Goal: Task Accomplishment & Management: Manage account settings

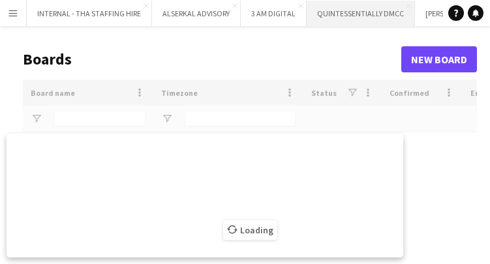
type input "****"
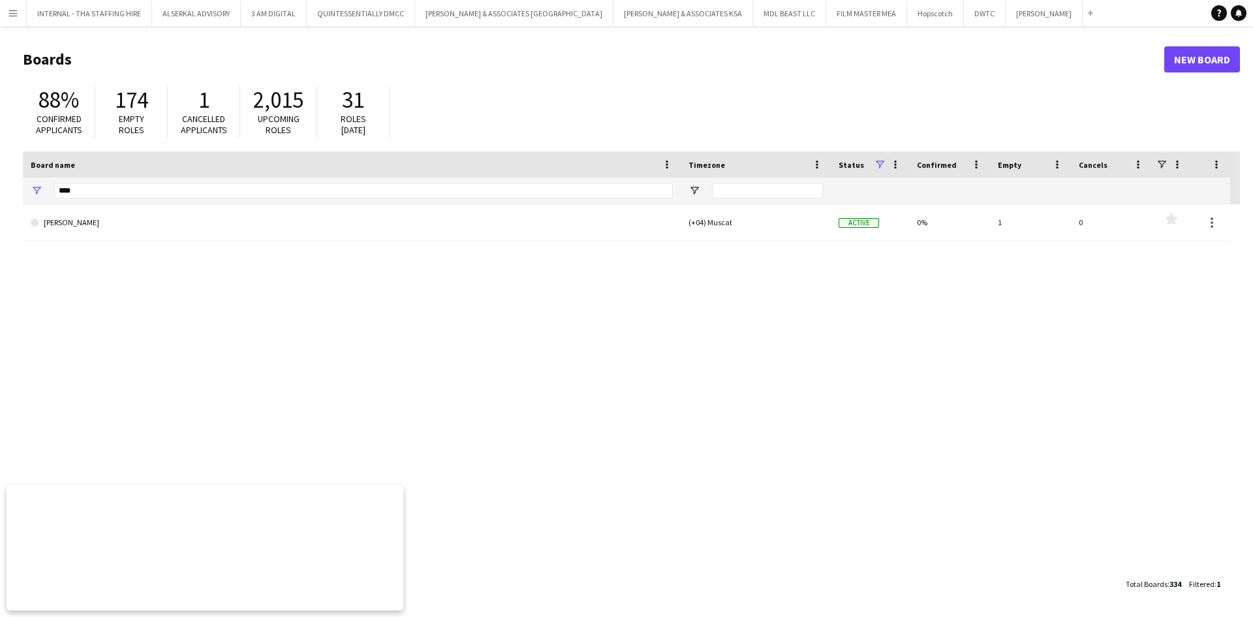
click at [9, 10] on app-icon "Menu" at bounding box center [13, 13] width 10 height 10
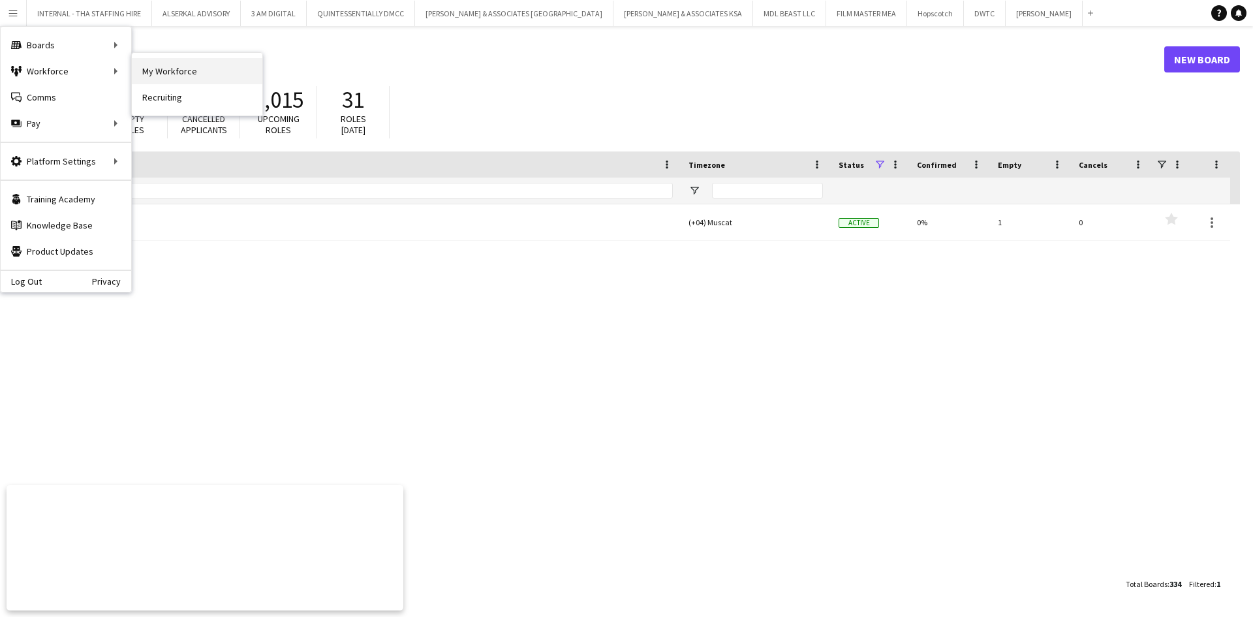
click at [177, 76] on link "My Workforce" at bounding box center [197, 71] width 131 height 26
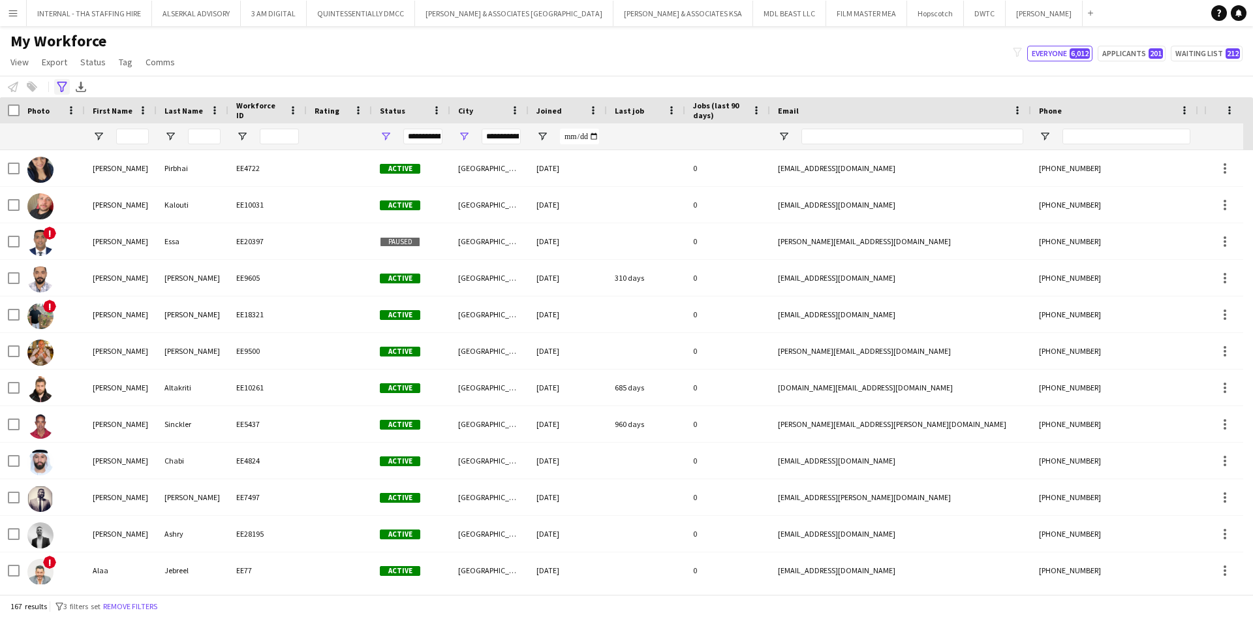
click at [65, 82] on icon at bounding box center [62, 87] width 10 height 10
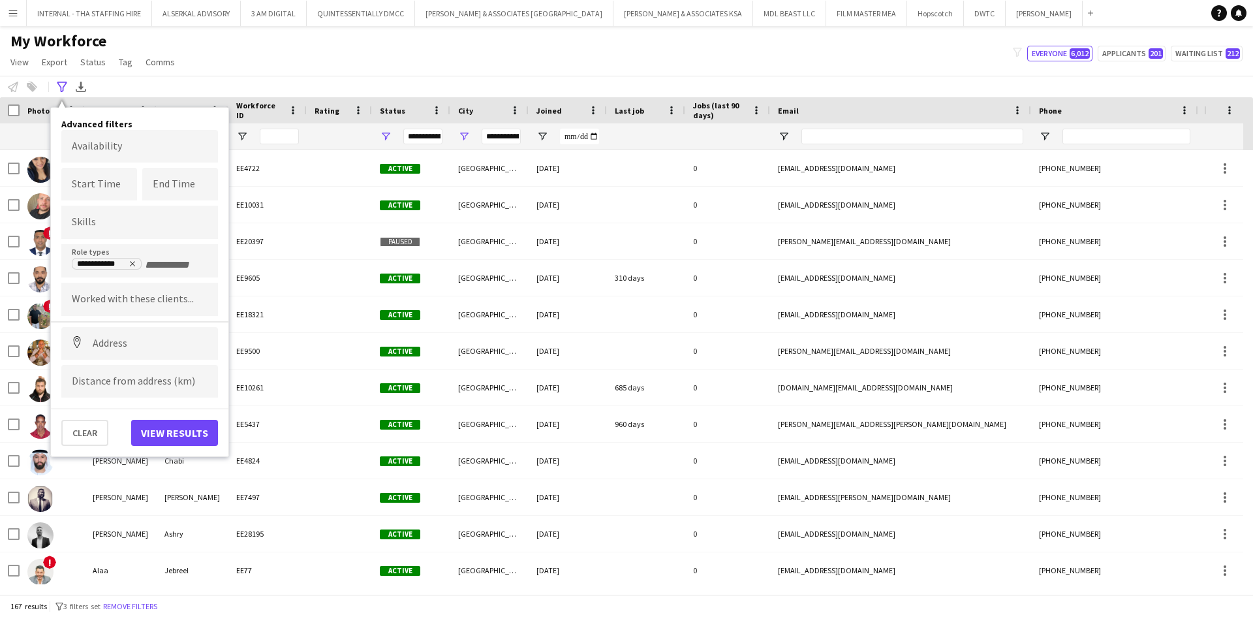
click at [14, 13] on app-icon "Menu" at bounding box center [13, 13] width 10 height 10
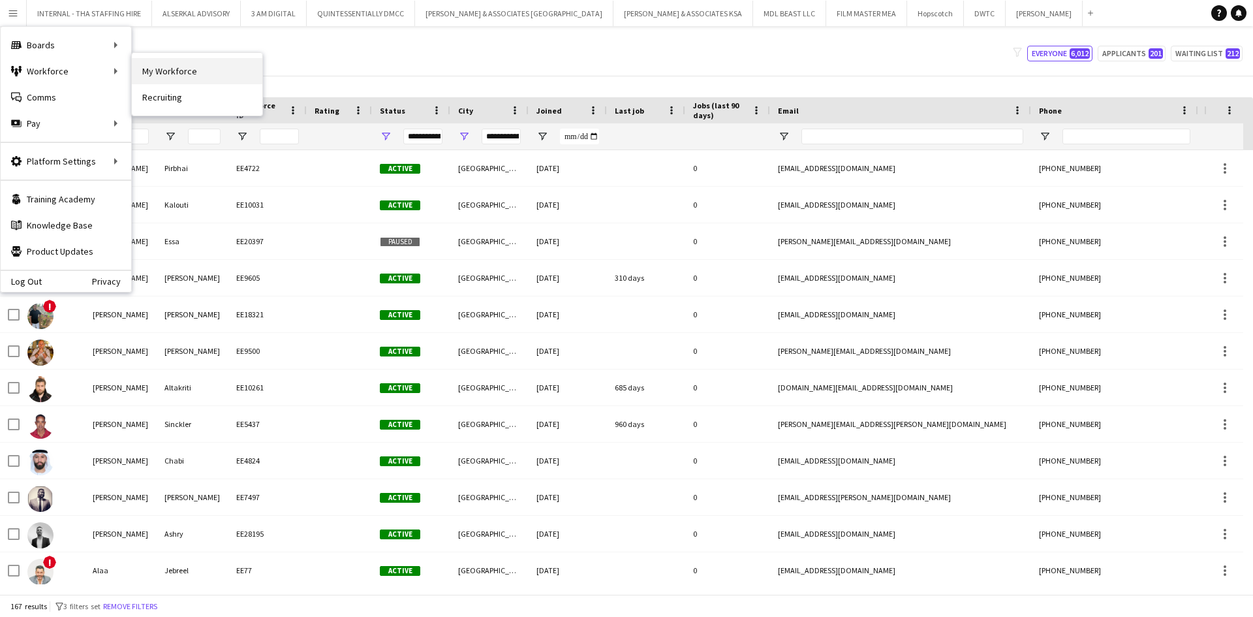
click at [179, 70] on link "My Workforce" at bounding box center [197, 71] width 131 height 26
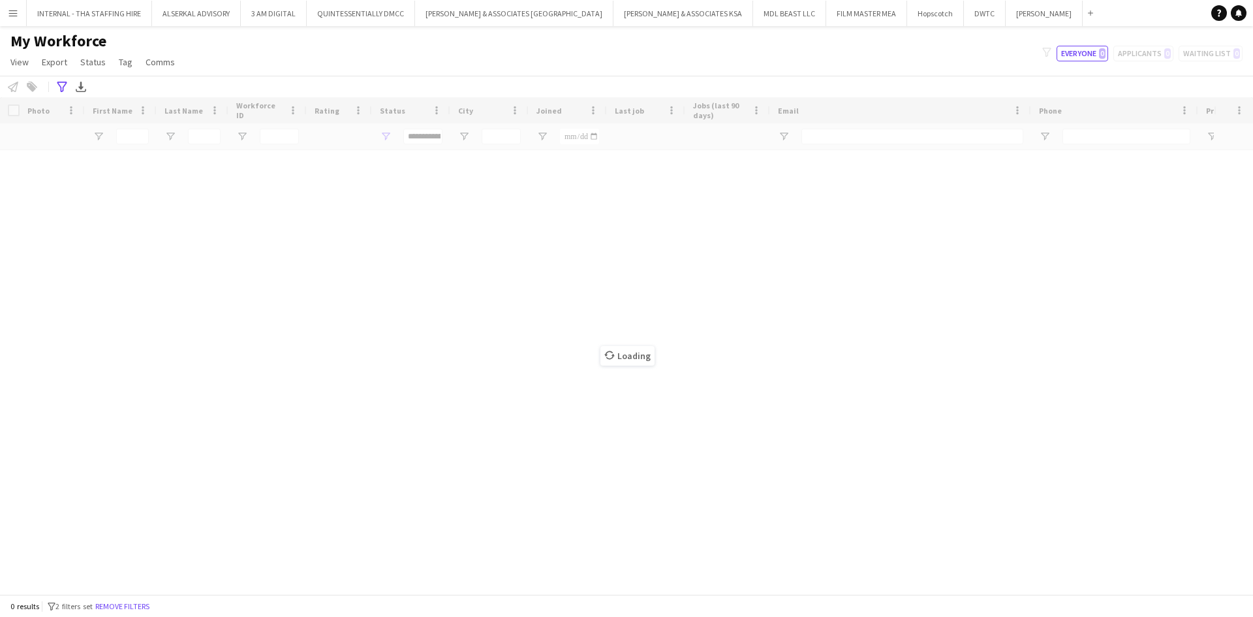
click at [18, 12] on button "Menu" at bounding box center [13, 13] width 26 height 26
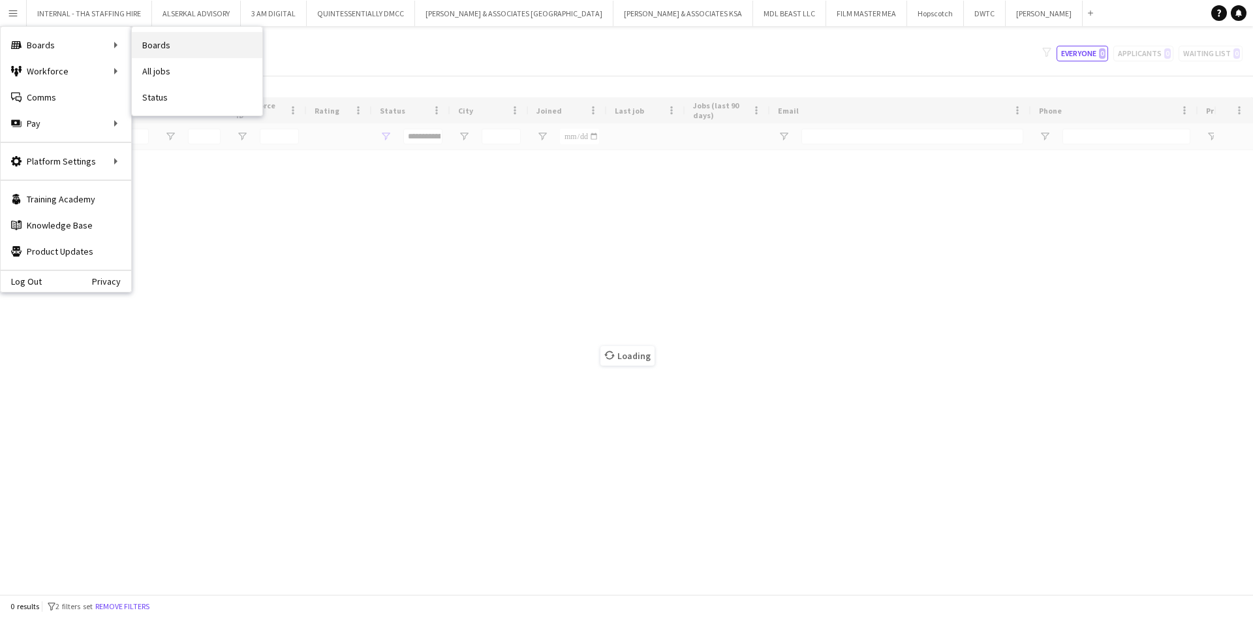
click at [181, 48] on link "Boards" at bounding box center [197, 45] width 131 height 26
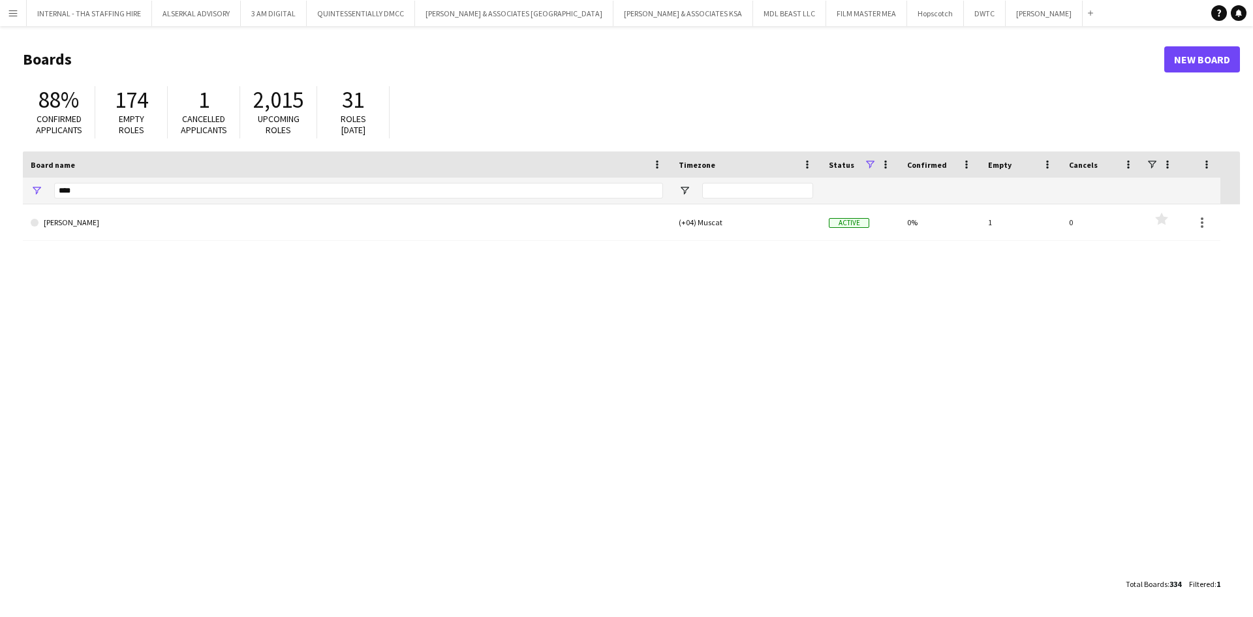
click at [16, 17] on app-icon "Menu" at bounding box center [13, 13] width 10 height 10
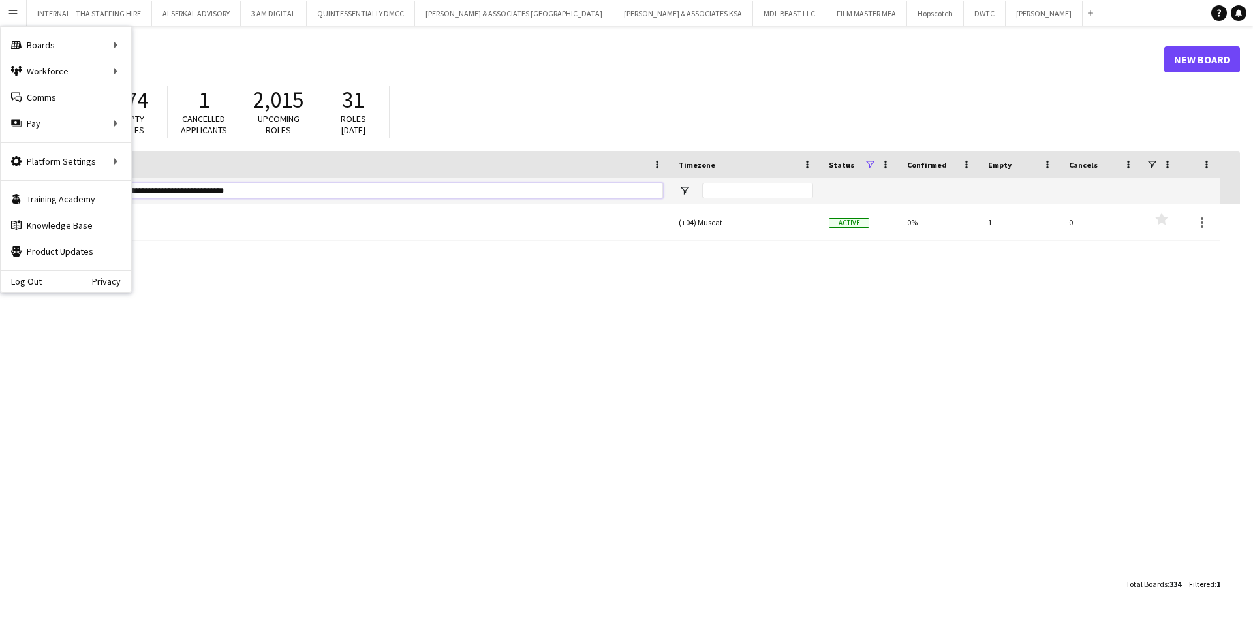
click at [228, 187] on input "**********" at bounding box center [358, 191] width 609 height 16
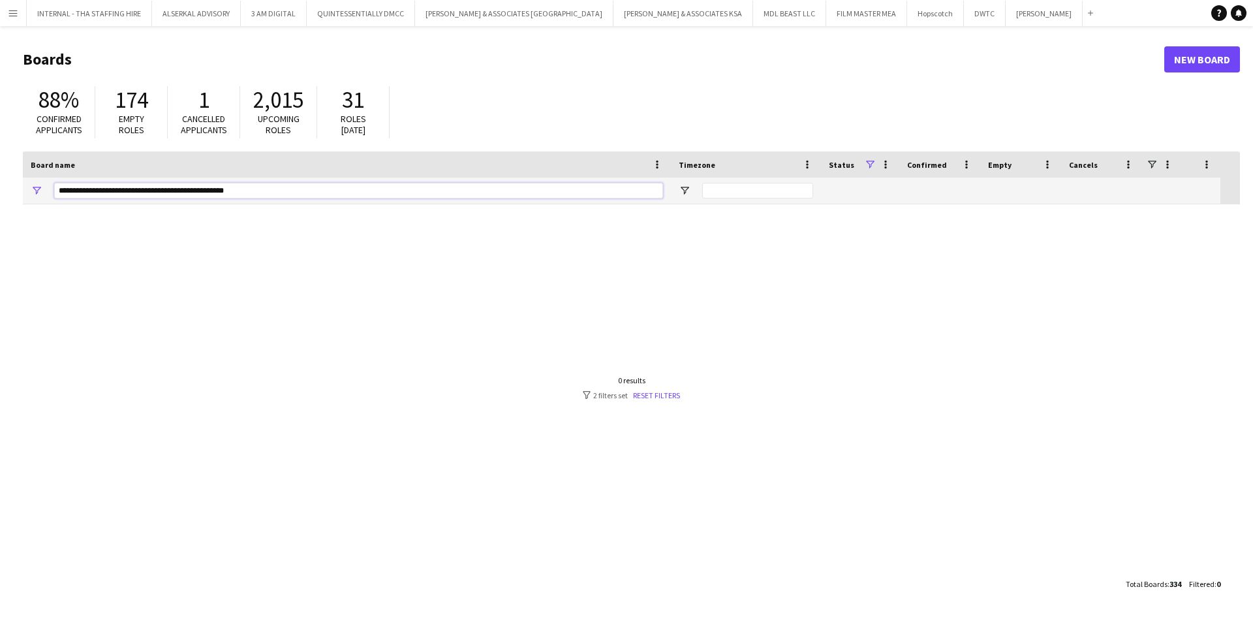
drag, startPoint x: 236, startPoint y: 195, endPoint x: 42, endPoint y: 187, distance: 193.3
click at [42, 187] on div "**********" at bounding box center [347, 191] width 648 height 26
type input "****"
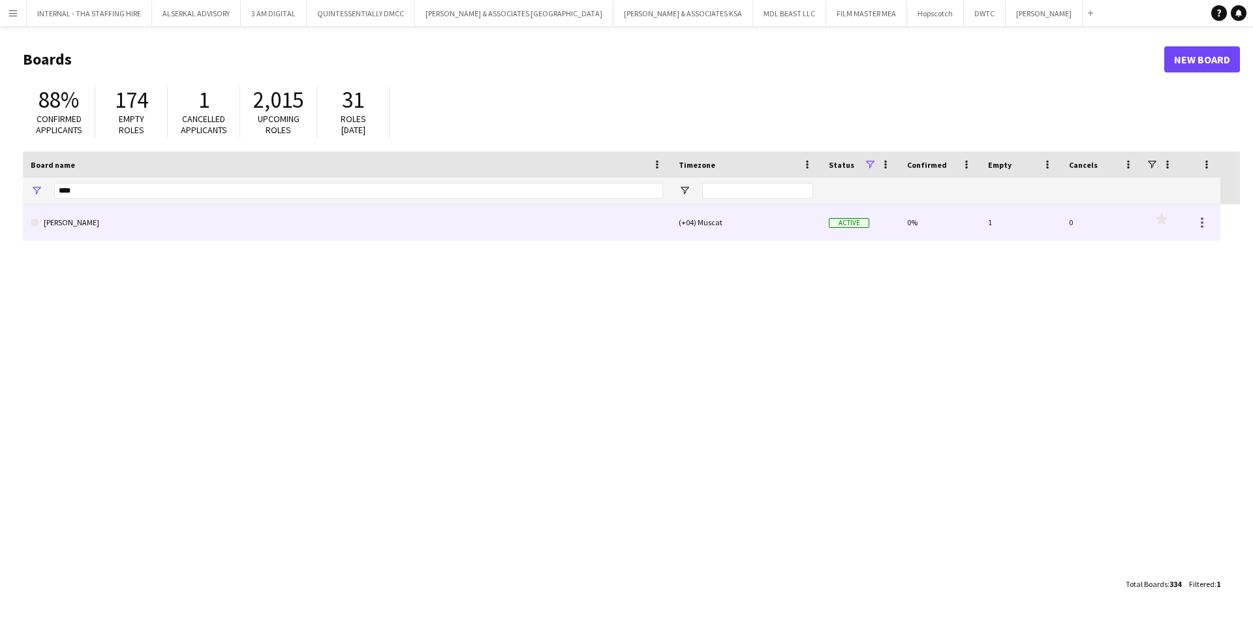
click at [57, 230] on link "[PERSON_NAME]" at bounding box center [347, 222] width 632 height 37
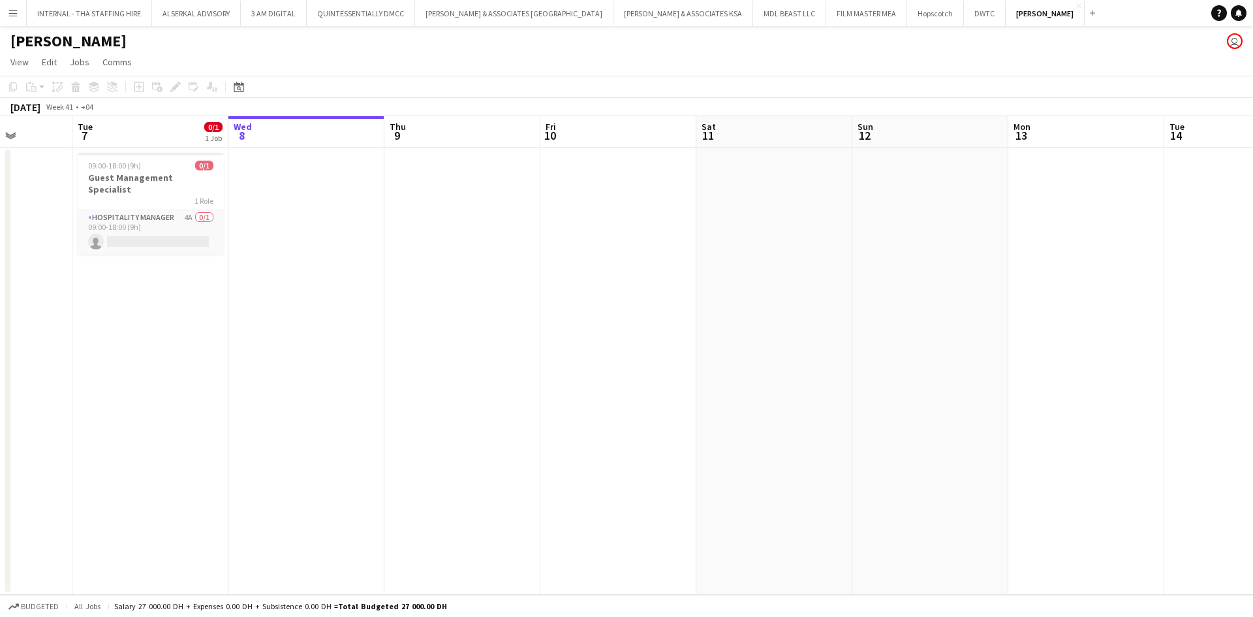
scroll to position [0, 395]
click at [179, 219] on app-card-role "Hospitality Manager 4A 0/1 09:00-18:00 (9h) single-neutral-actions" at bounding box center [151, 232] width 146 height 44
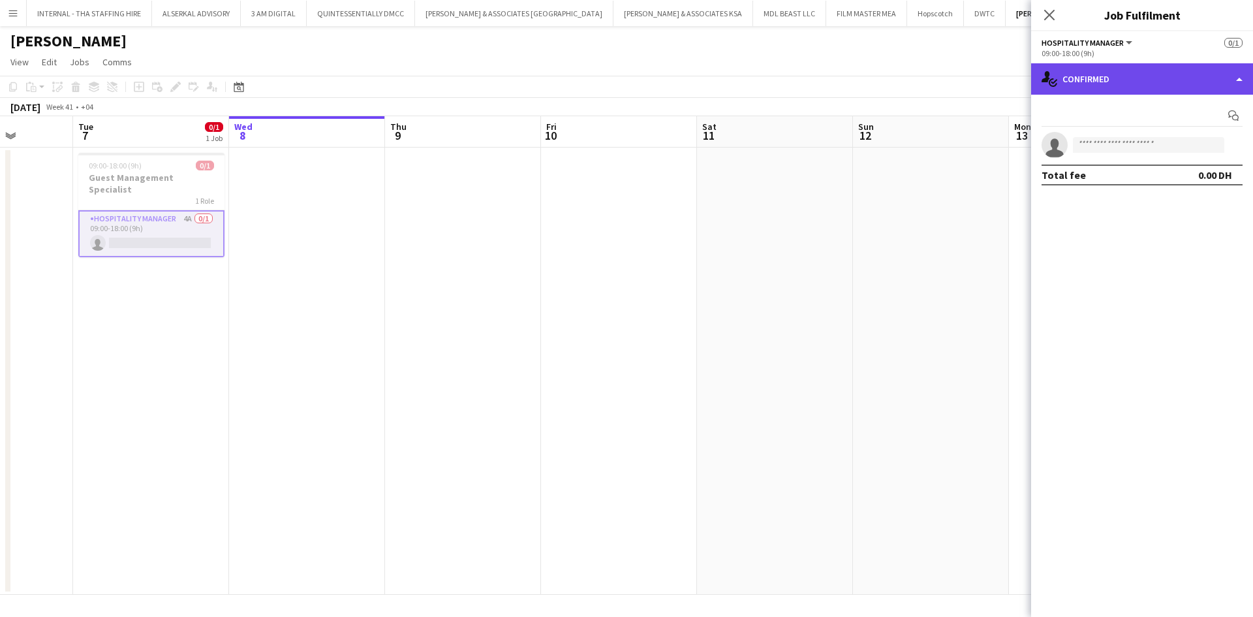
click at [835, 78] on div "single-neutral-actions-check-2 Confirmed" at bounding box center [1142, 78] width 222 height 31
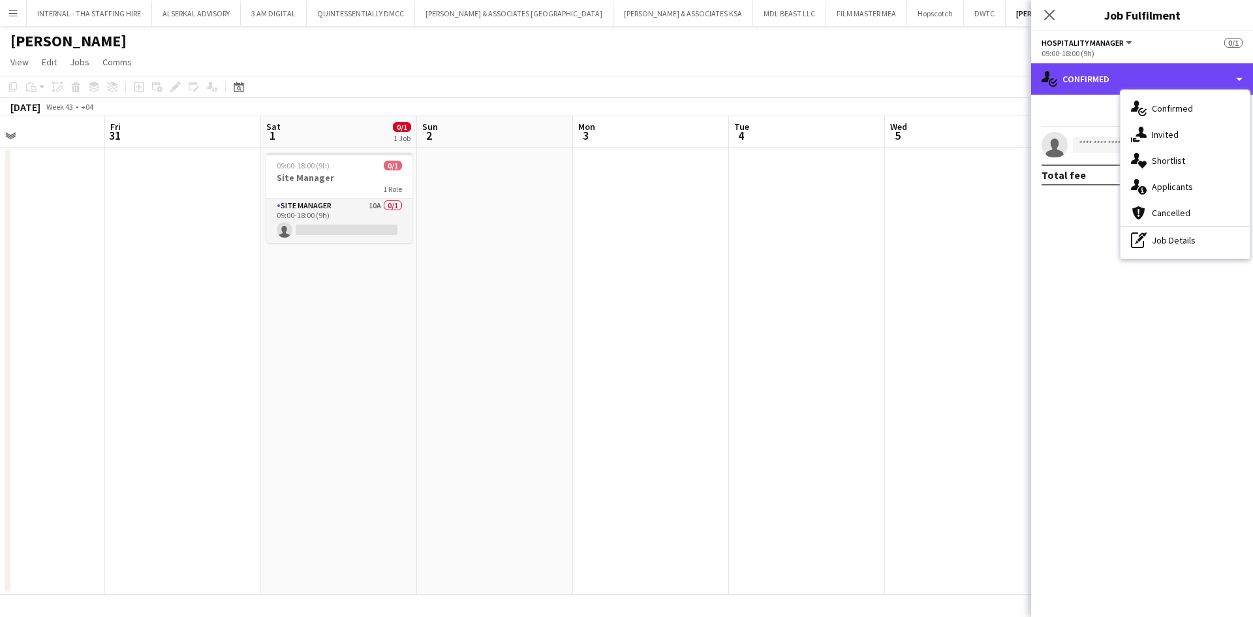
scroll to position [0, 382]
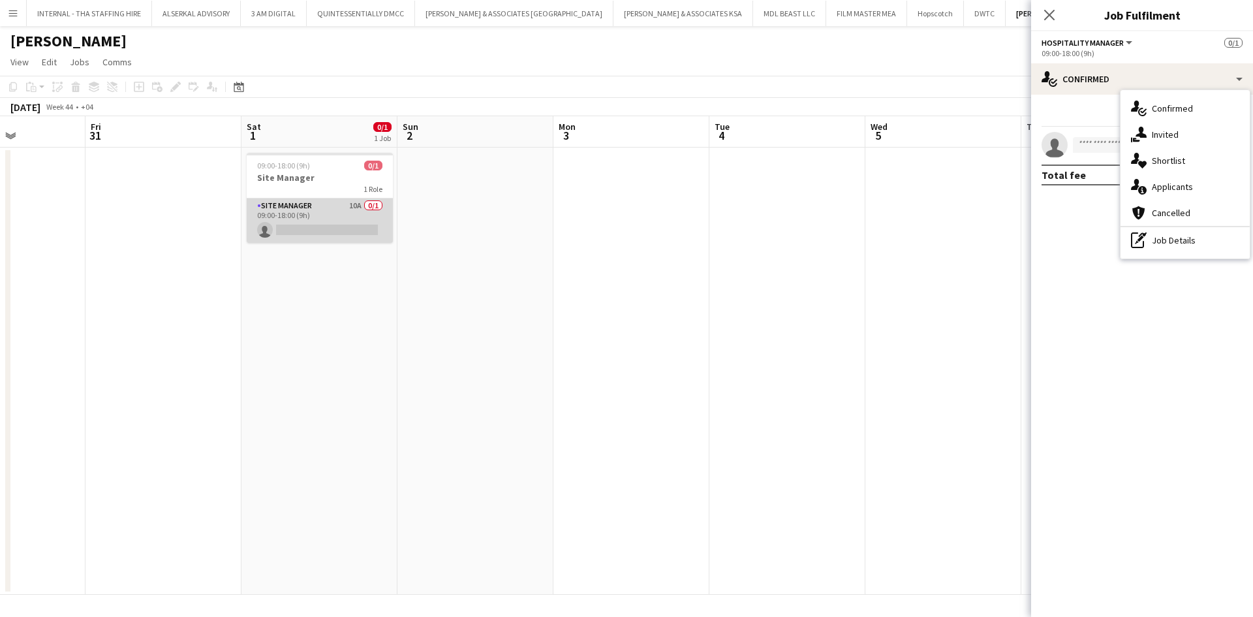
click at [355, 202] on app-card-role "Site Manager 10A 0/1 09:00-18:00 (9h) single-neutral-actions" at bounding box center [320, 220] width 146 height 44
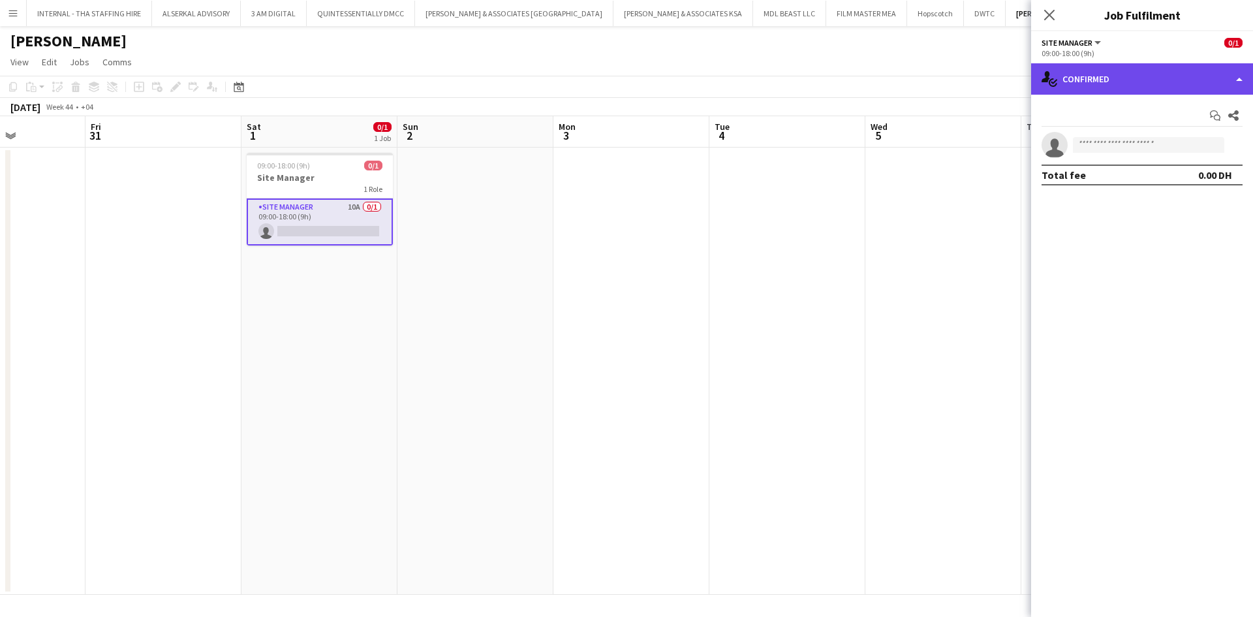
click at [835, 80] on div "single-neutral-actions-check-2 Confirmed" at bounding box center [1142, 78] width 222 height 31
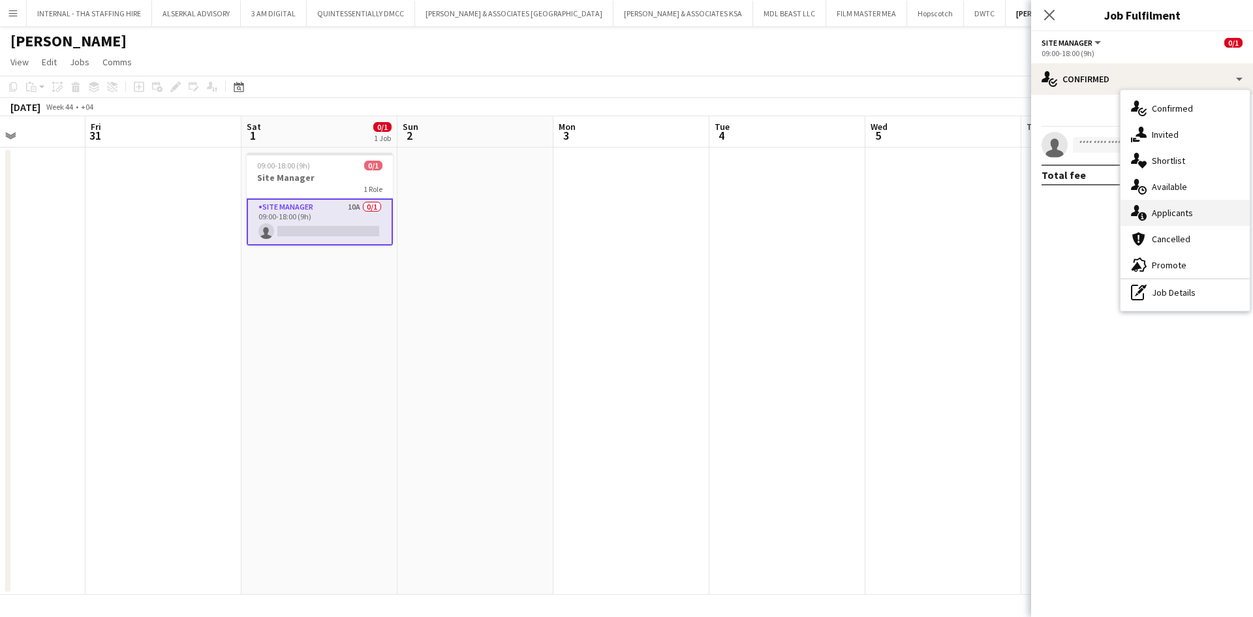
click at [835, 213] on div "single-neutral-actions-information Applicants" at bounding box center [1185, 213] width 129 height 26
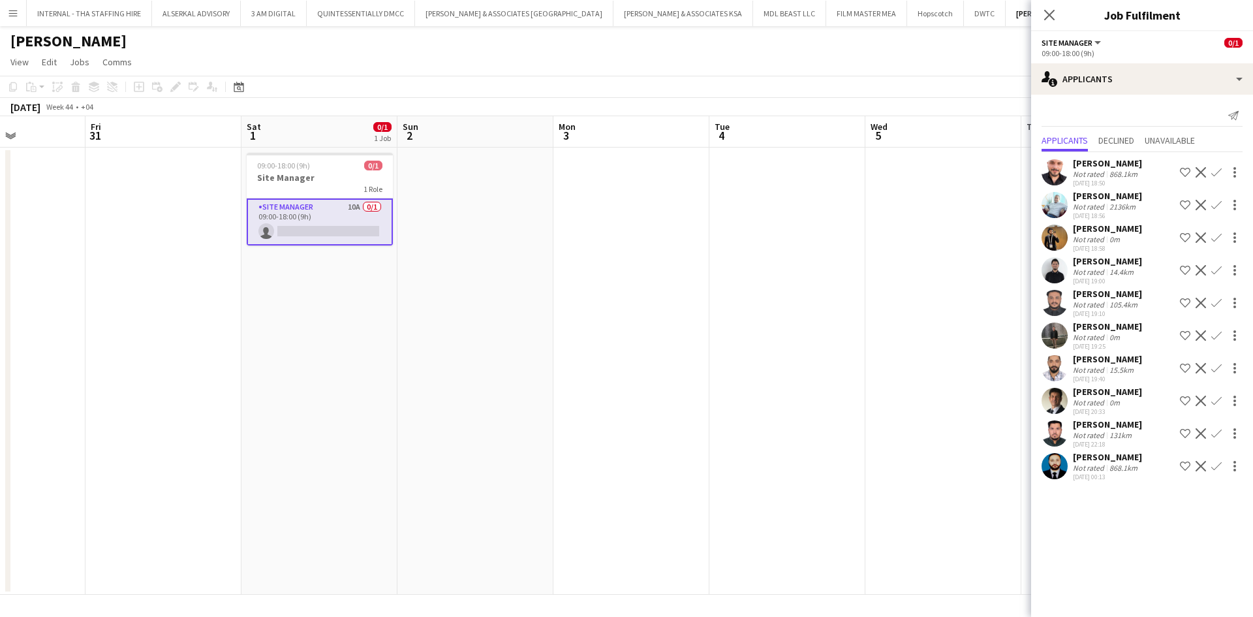
click at [835, 397] on div "[PERSON_NAME]" at bounding box center [1107, 392] width 69 height 12
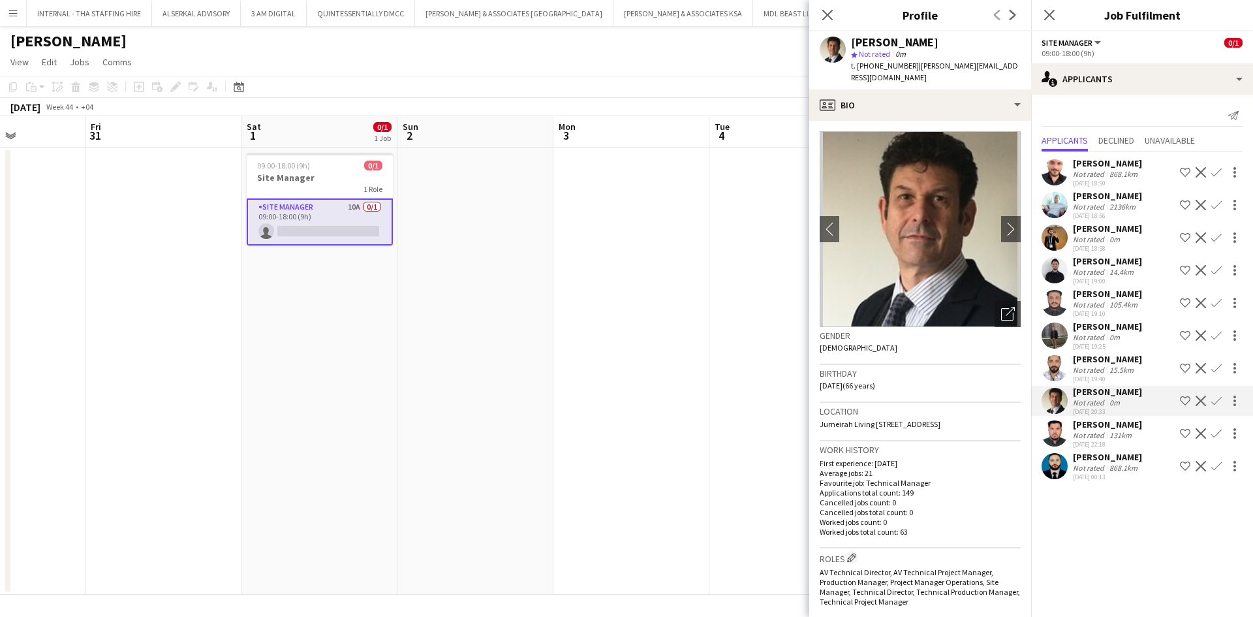
drag, startPoint x: 908, startPoint y: 68, endPoint x: 854, endPoint y: 63, distance: 54.4
click at [835, 63] on span "t. [PHONE_NUMBER]" at bounding box center [885, 66] width 68 height 10
copy span ". [PHONE_NUMBER]"
click at [835, 161] on div "[PERSON_NAME]" at bounding box center [1107, 163] width 69 height 12
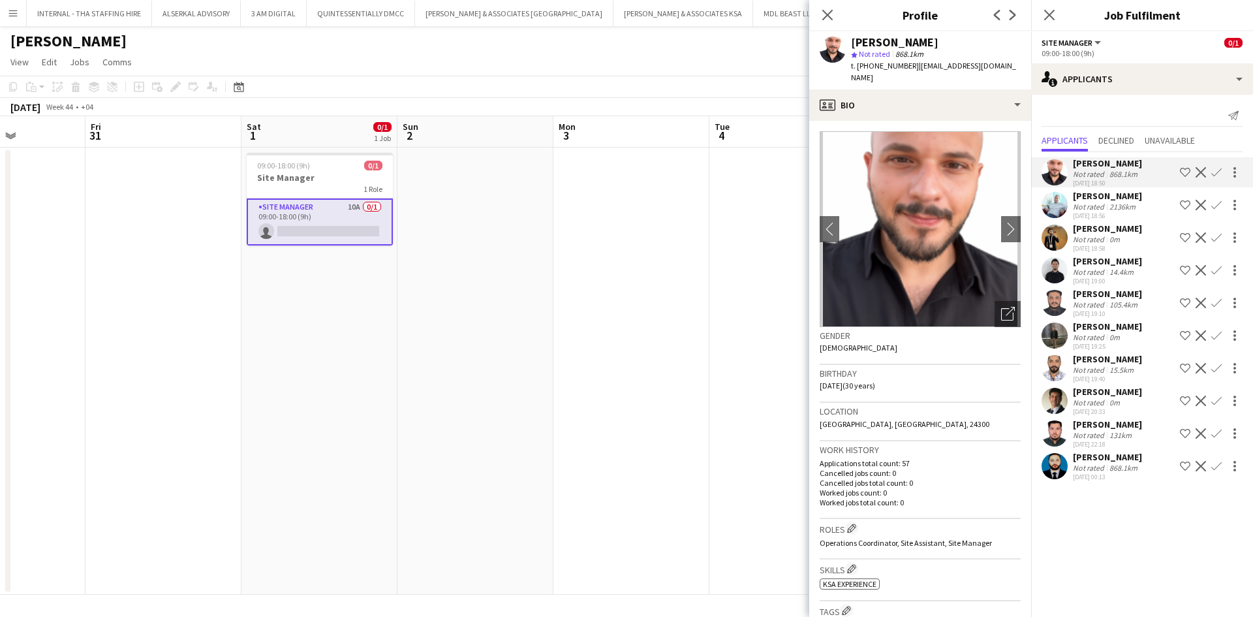
scroll to position [70, 0]
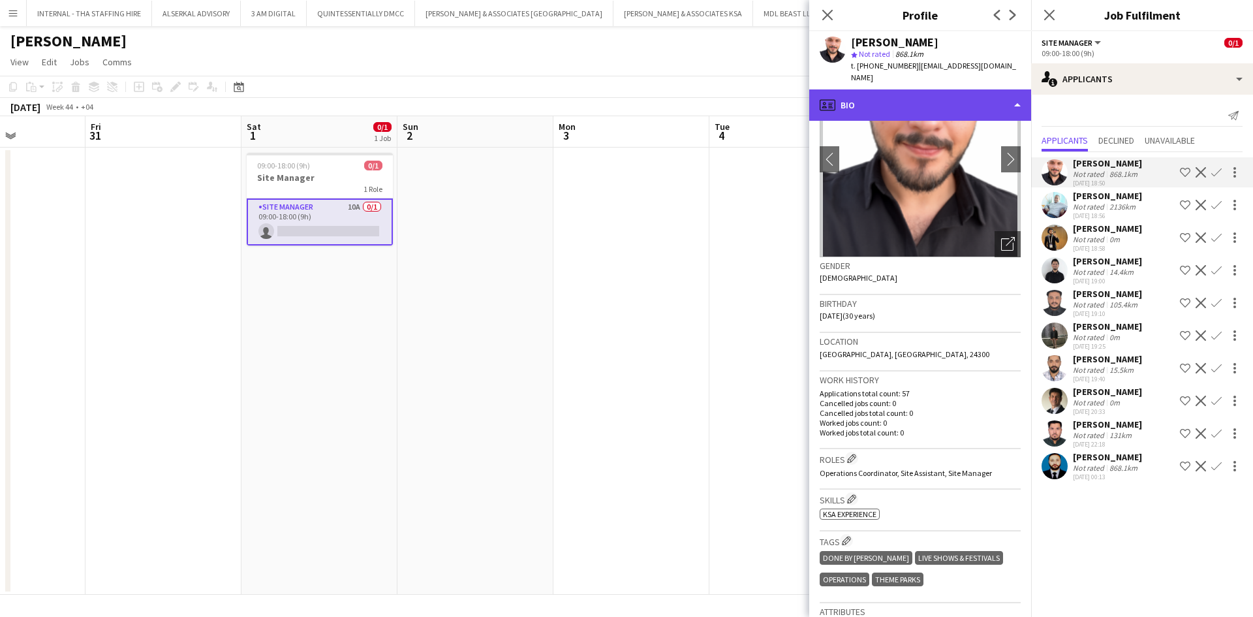
click at [835, 91] on div "profile Bio" at bounding box center [920, 104] width 222 height 31
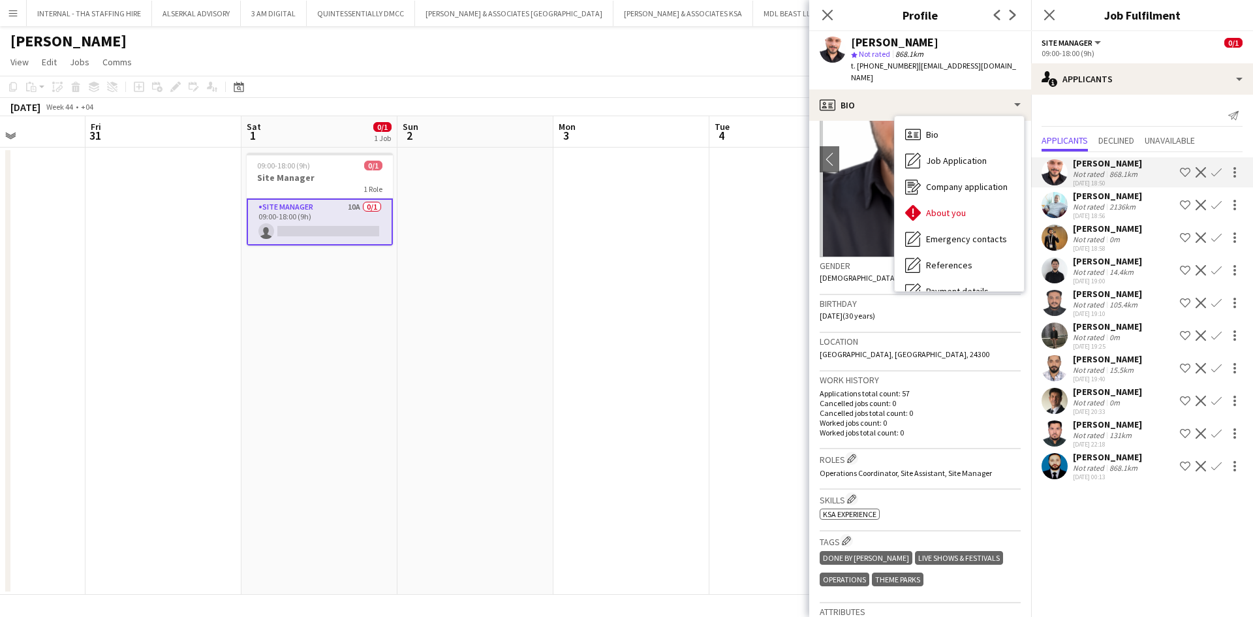
click at [835, 267] on div "[PERSON_NAME]" at bounding box center [1107, 261] width 69 height 12
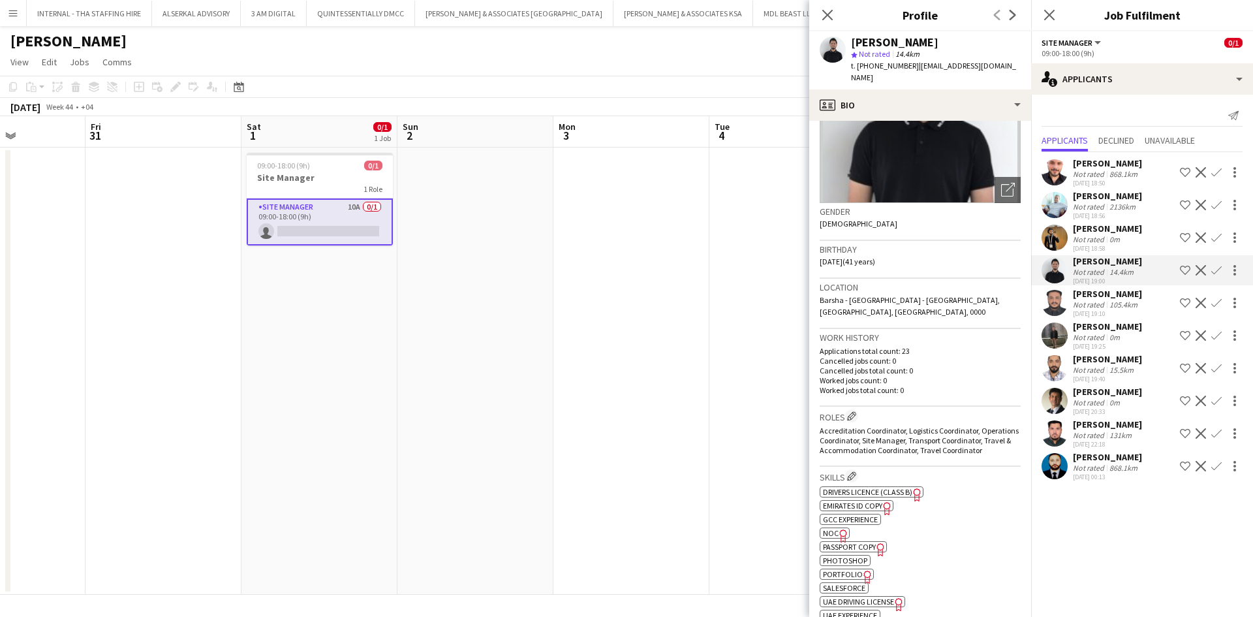
scroll to position [124, 0]
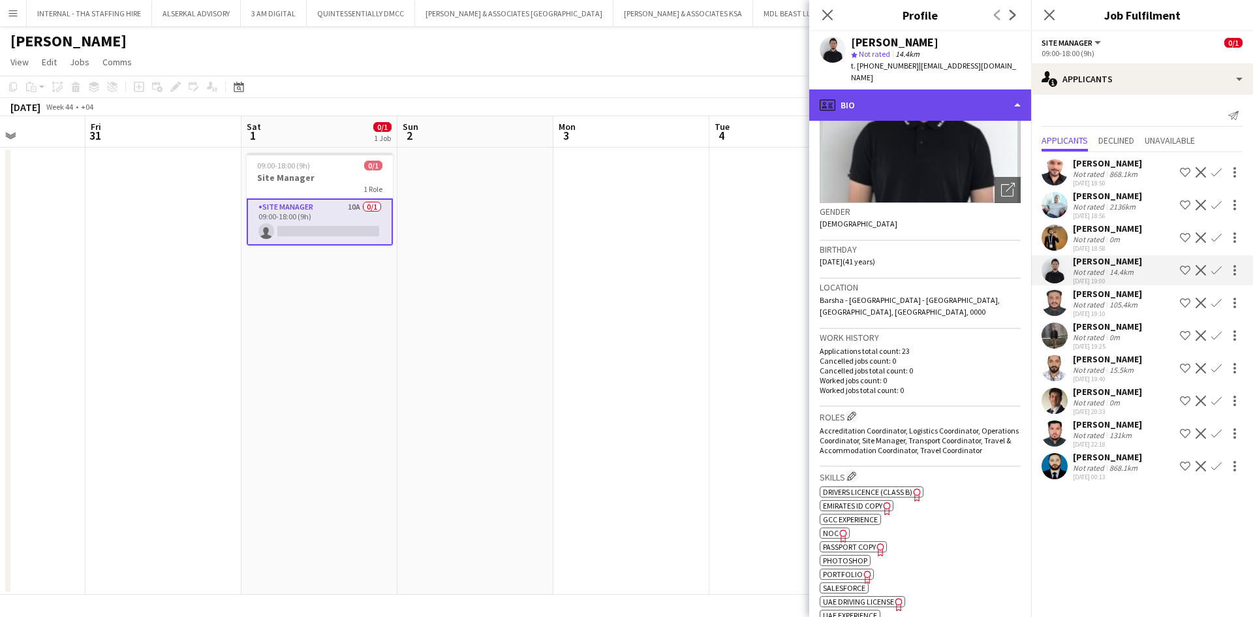
click at [835, 89] on div "profile Bio" at bounding box center [920, 104] width 222 height 31
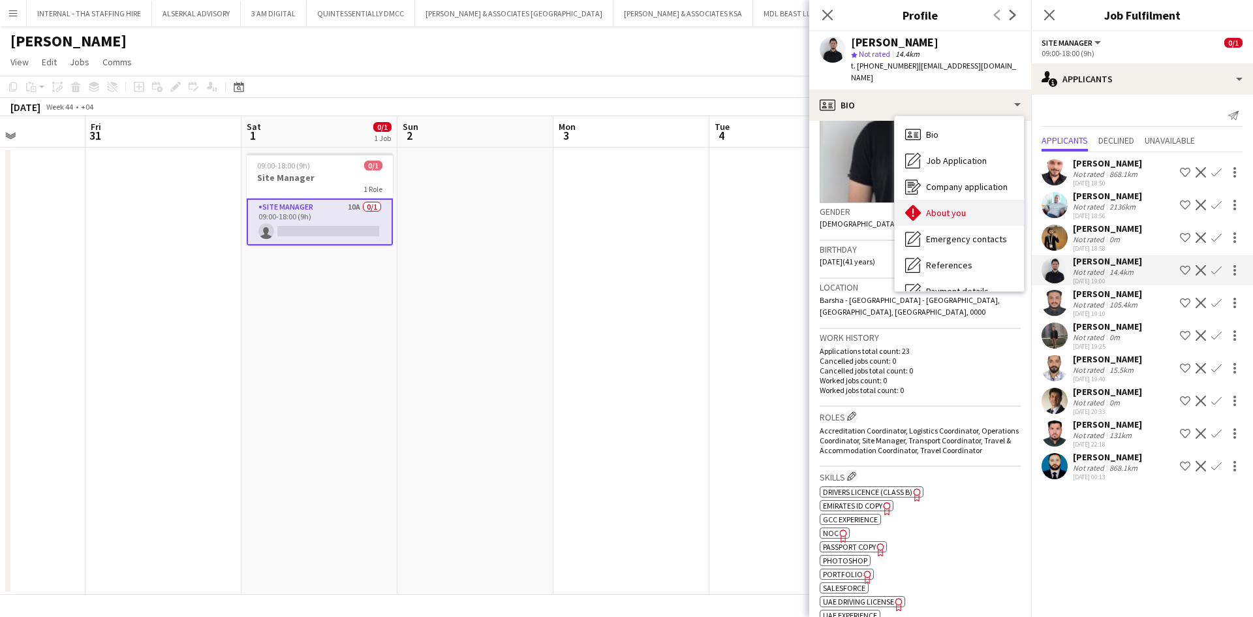
click at [835, 207] on span "About you" at bounding box center [946, 213] width 40 height 12
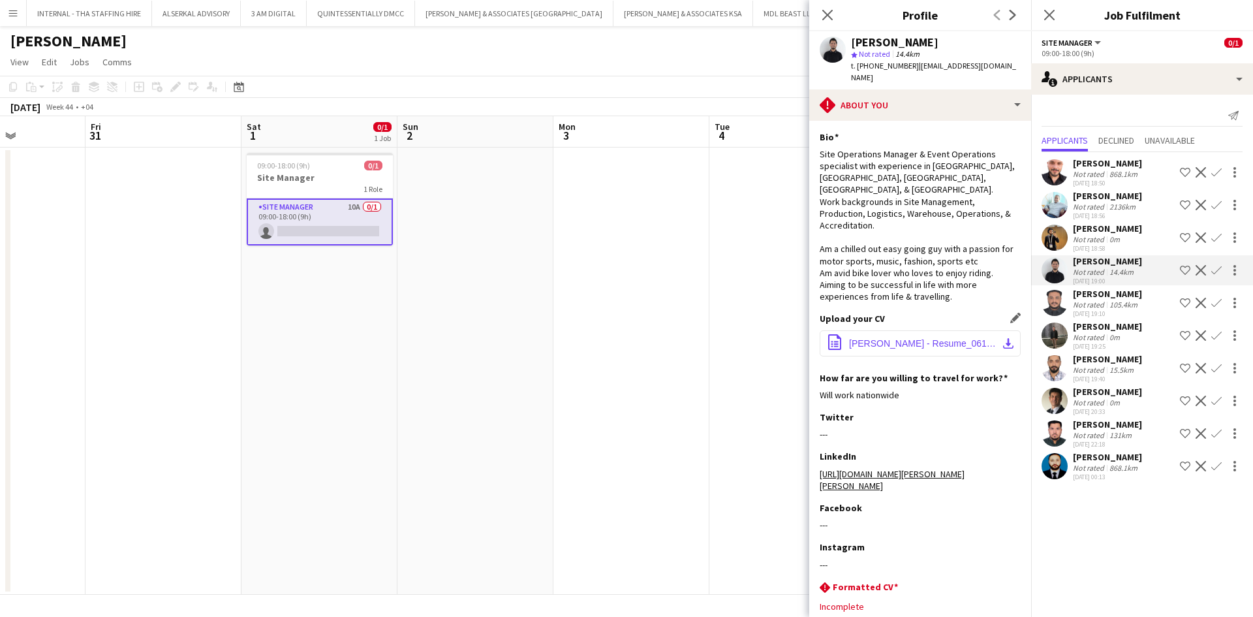
click at [835, 338] on span "[PERSON_NAME] - Resume_061025.pdf" at bounding box center [922, 343] width 147 height 10
click at [835, 300] on div "[PERSON_NAME]" at bounding box center [1107, 294] width 69 height 12
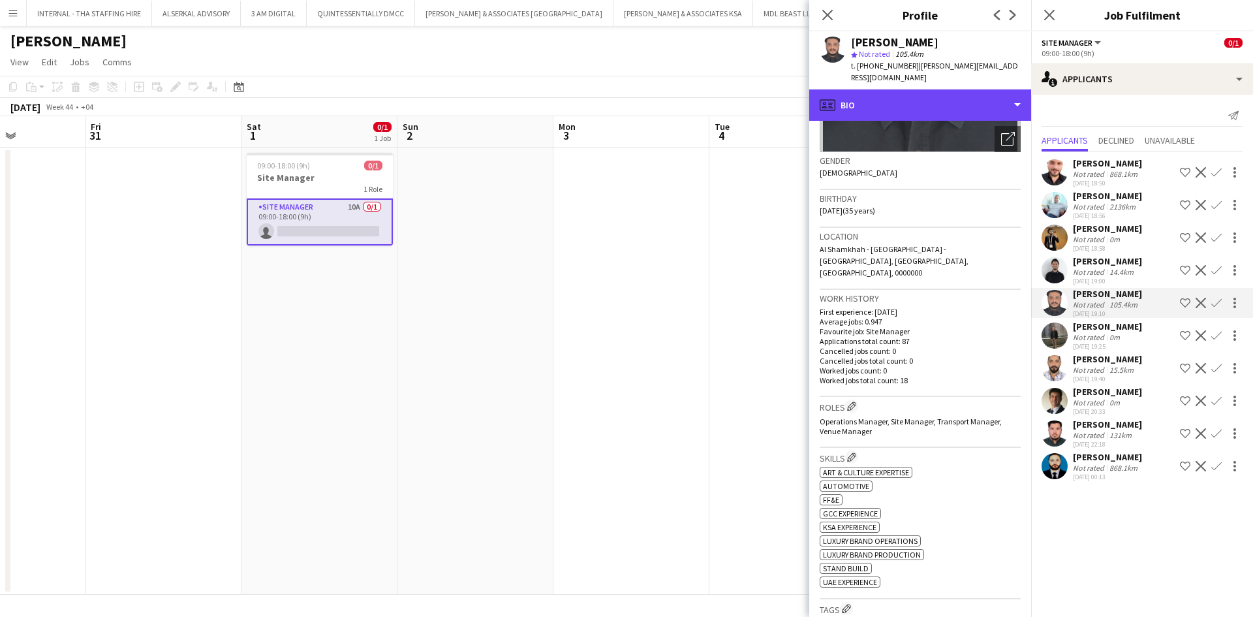
scroll to position [162, 0]
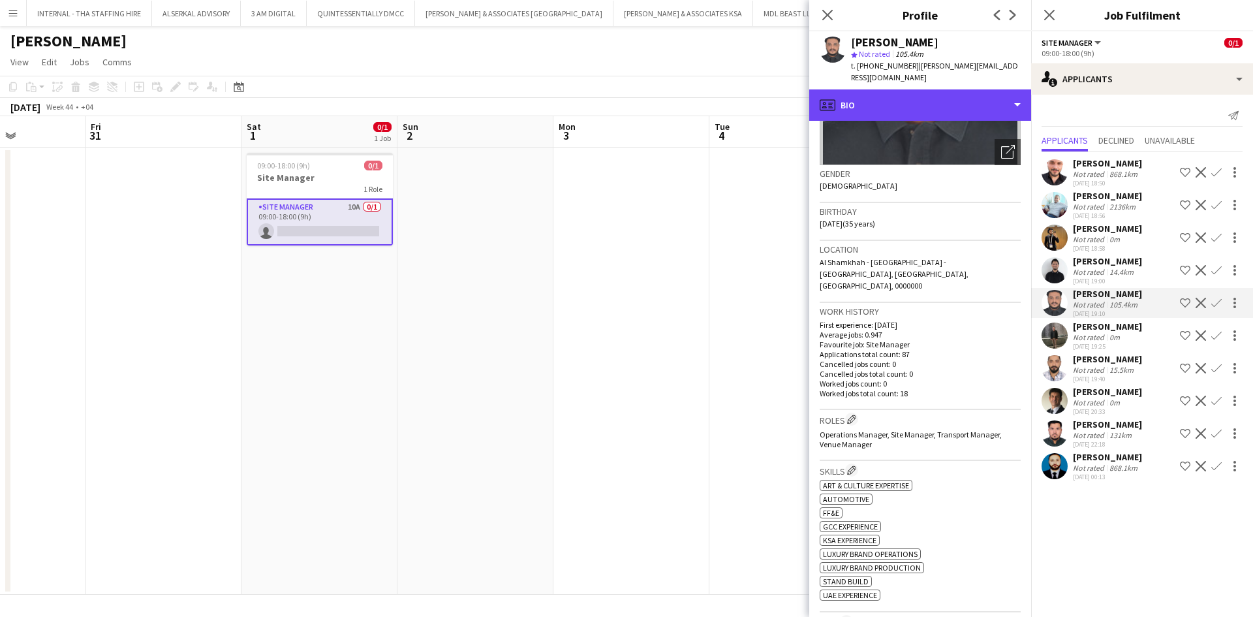
drag, startPoint x: 910, startPoint y: 92, endPoint x: 966, endPoint y: 334, distance: 247.9
click at [835, 334] on div "profile Bio Bio Bio Job Application Job Application Company application Company…" at bounding box center [920, 352] width 222 height 527
click at [835, 93] on div "profile Bio" at bounding box center [920, 104] width 222 height 31
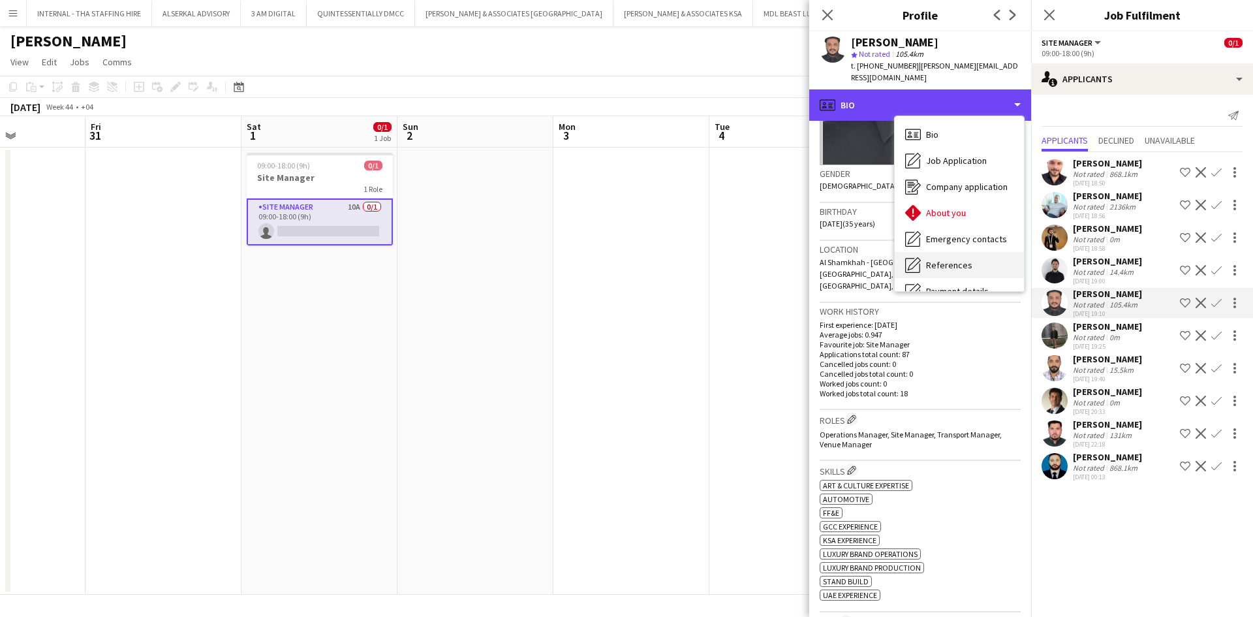
scroll to position [123, 0]
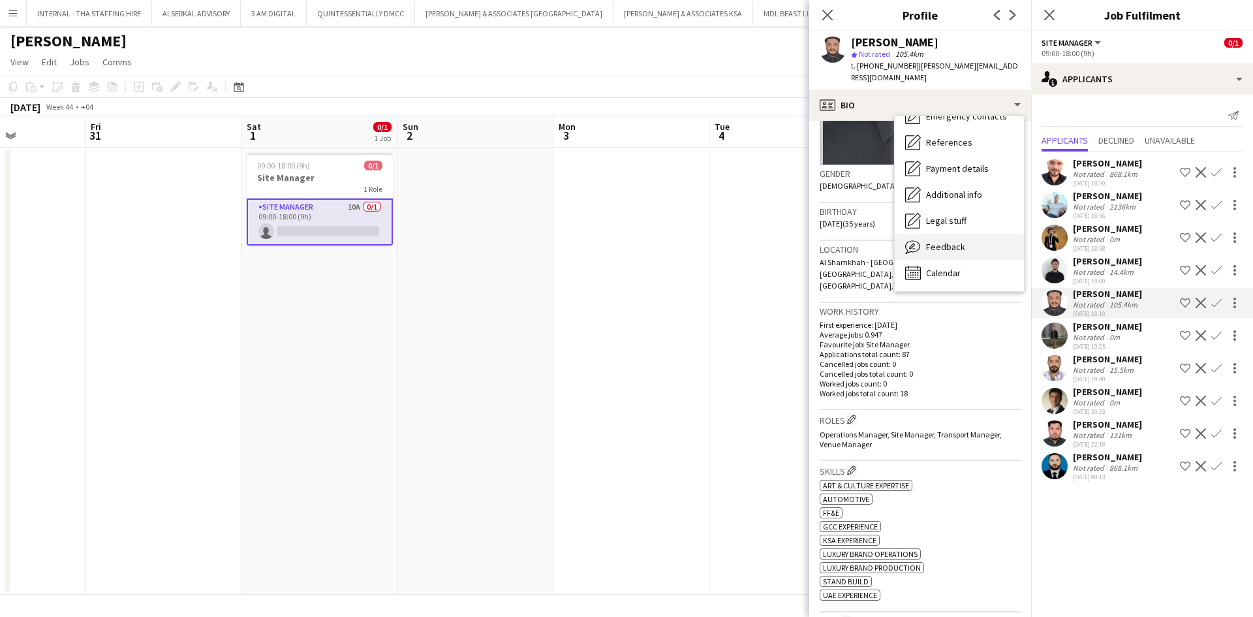
click at [835, 241] on span "Feedback" at bounding box center [945, 247] width 39 height 12
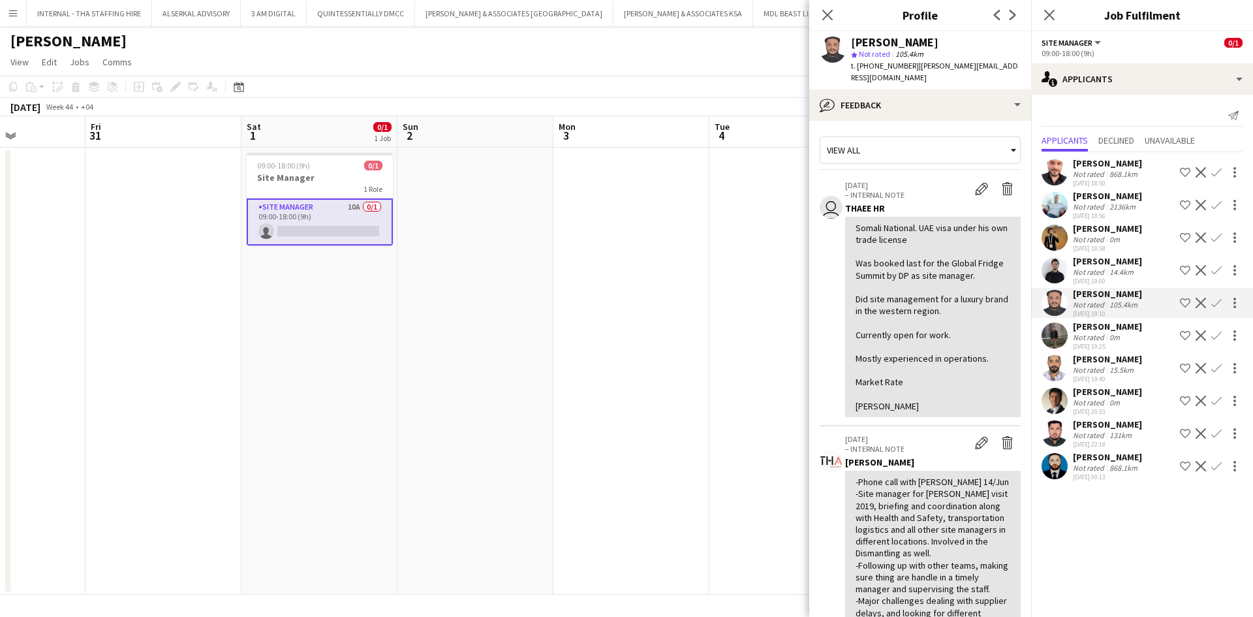
scroll to position [109, 0]
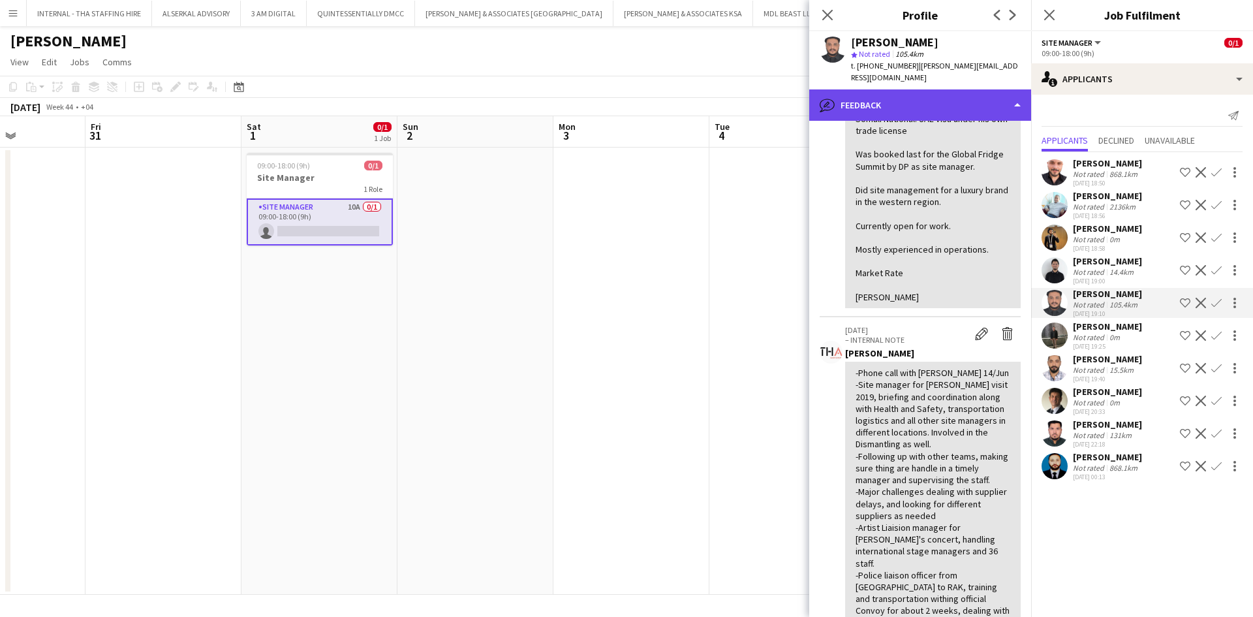
click at [835, 92] on div "bubble-pencil Feedback" at bounding box center [920, 104] width 222 height 31
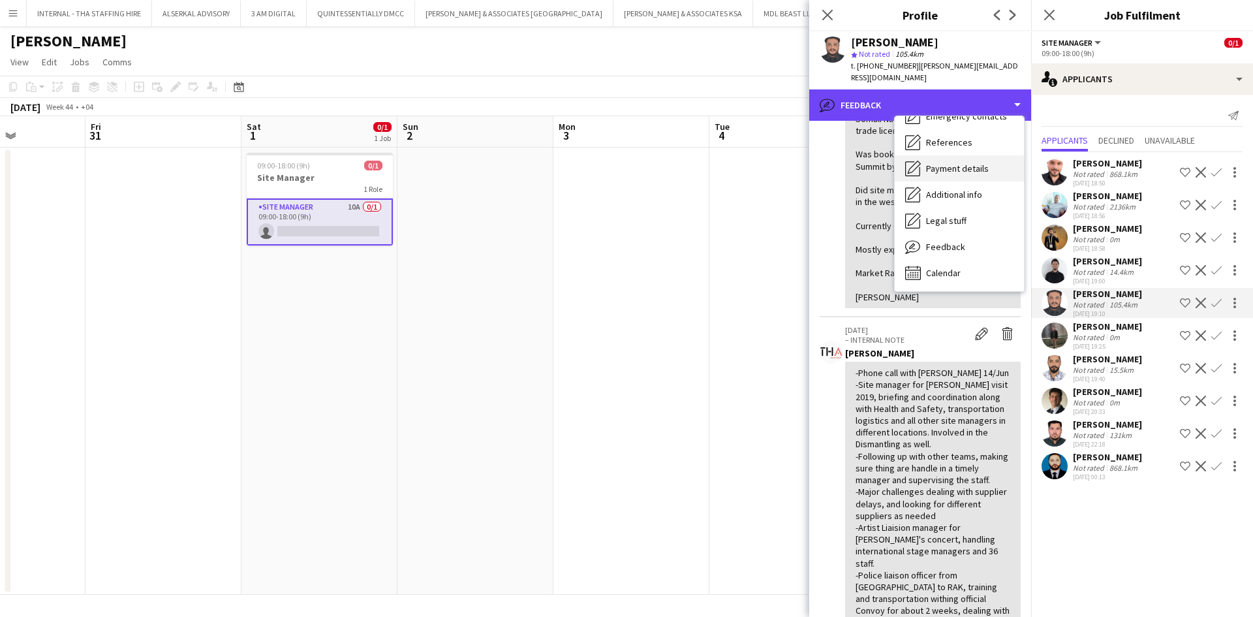
scroll to position [0, 0]
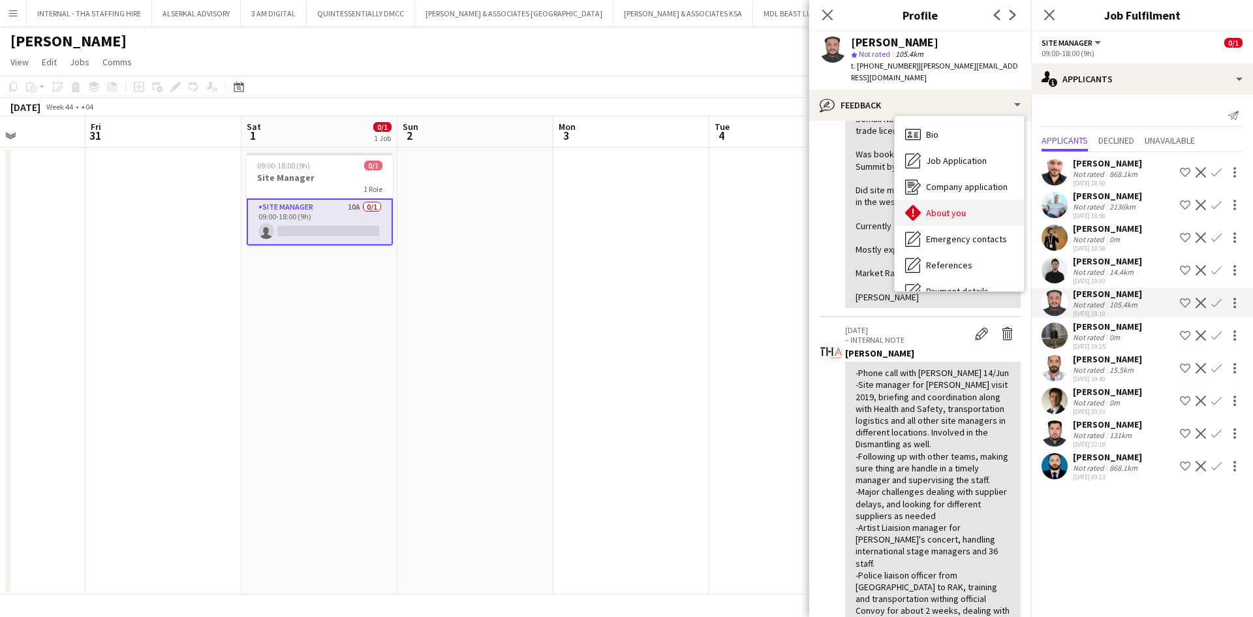
click at [835, 207] on span "About you" at bounding box center [946, 213] width 40 height 12
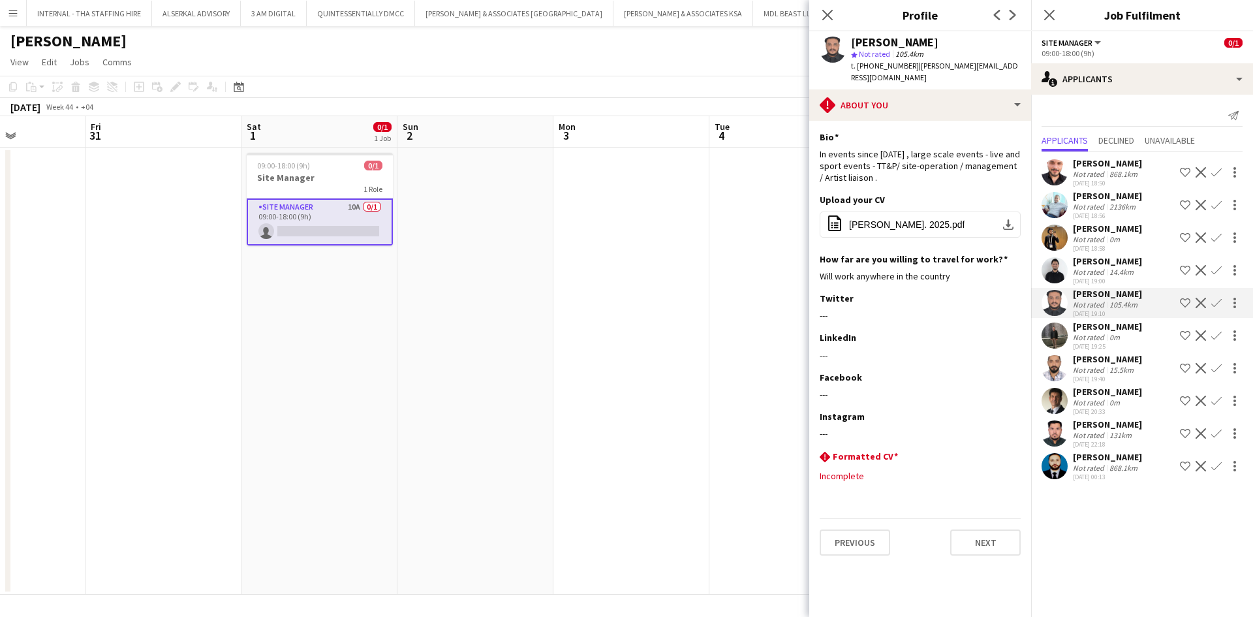
click at [835, 228] on div "[PERSON_NAME]" at bounding box center [1107, 229] width 69 height 12
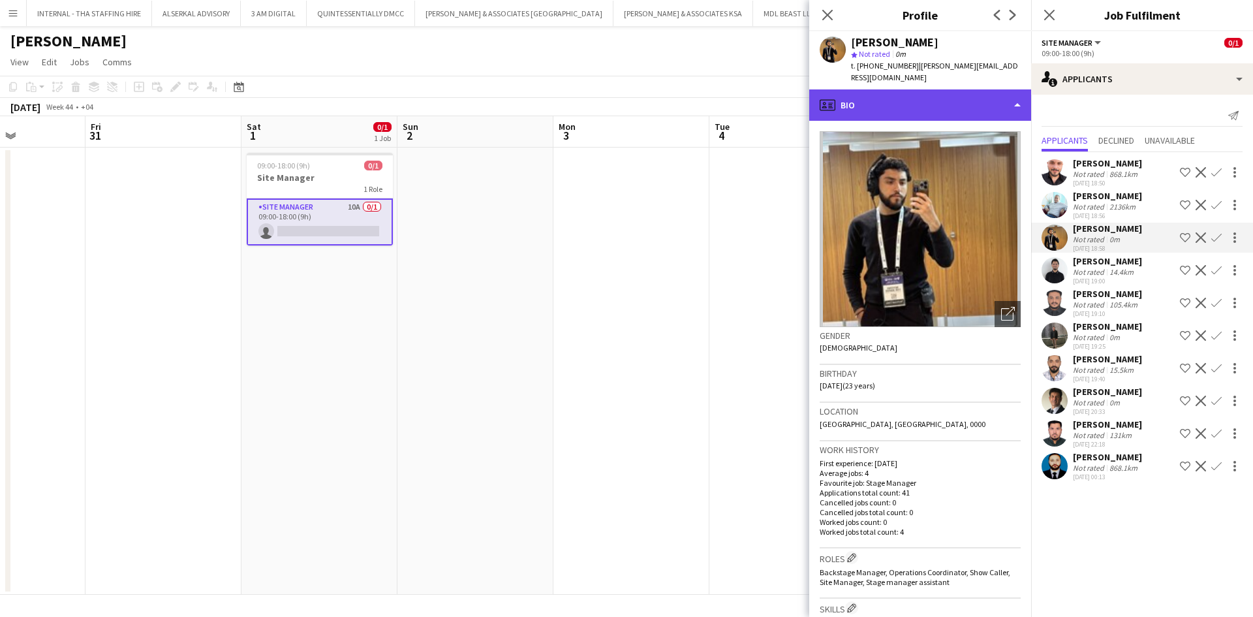
click at [835, 110] on div "profile Bio" at bounding box center [920, 104] width 222 height 31
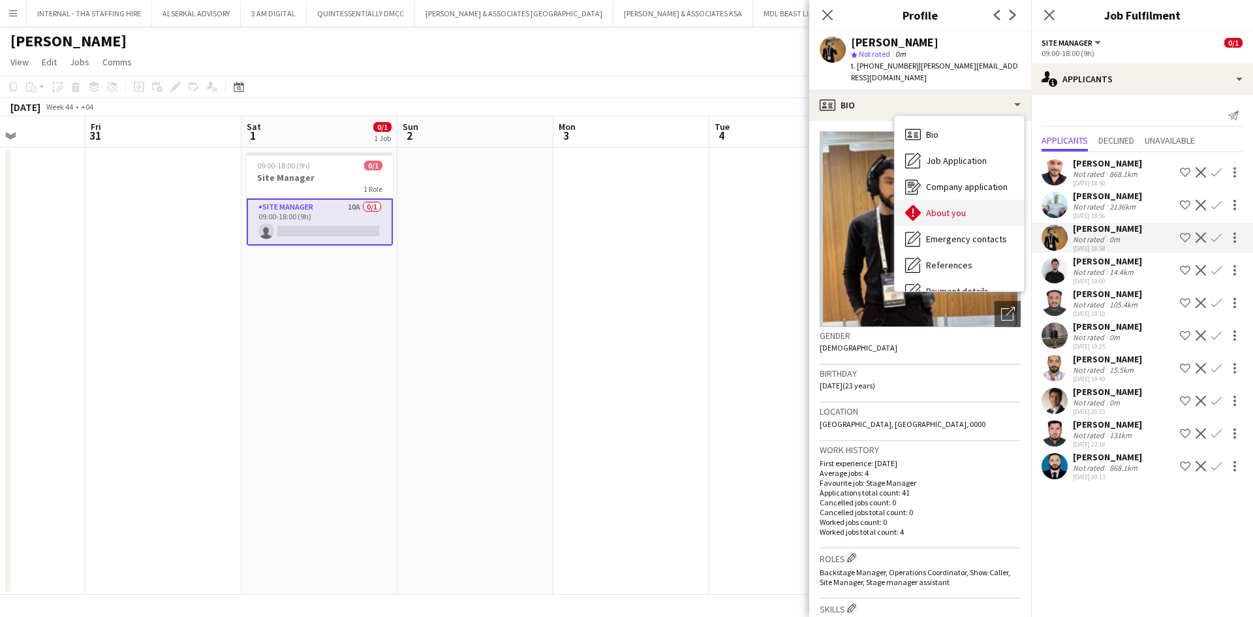
click at [835, 202] on div "About you About you" at bounding box center [959, 213] width 129 height 26
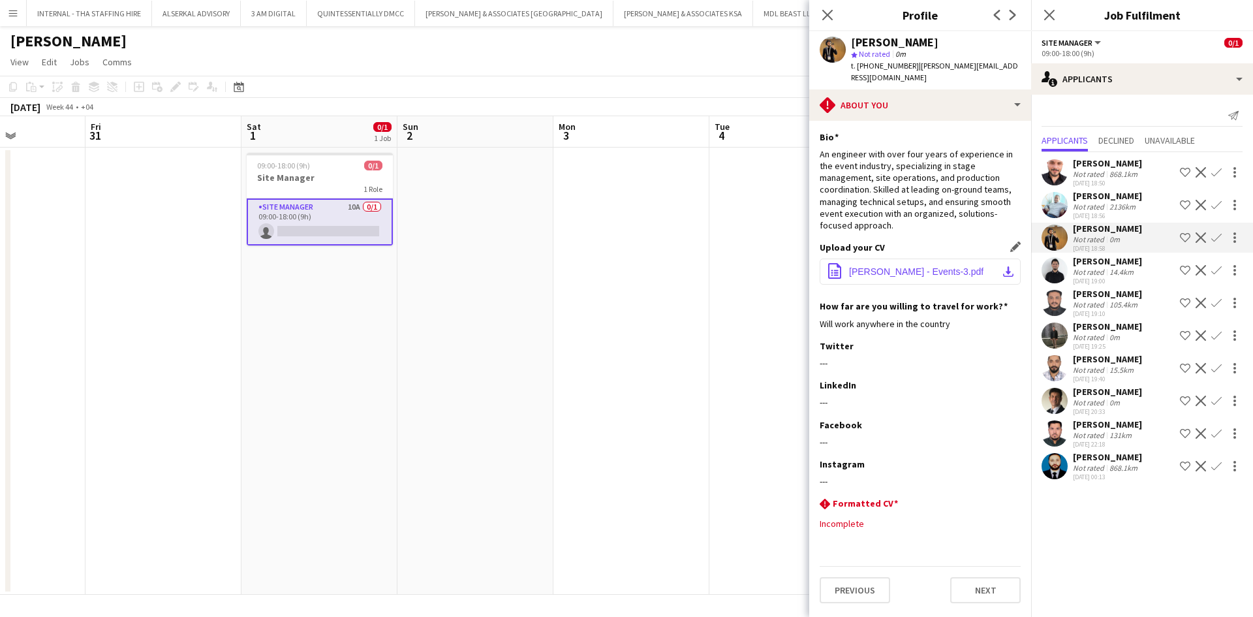
click at [835, 266] on span "[PERSON_NAME] - Events-3.pdf" at bounding box center [916, 271] width 134 height 10
click at [835, 433] on div "Incomplete" at bounding box center [920, 524] width 201 height 12
click at [835, 406] on app-icon "Shortlist crew" at bounding box center [1185, 401] width 10 height 10
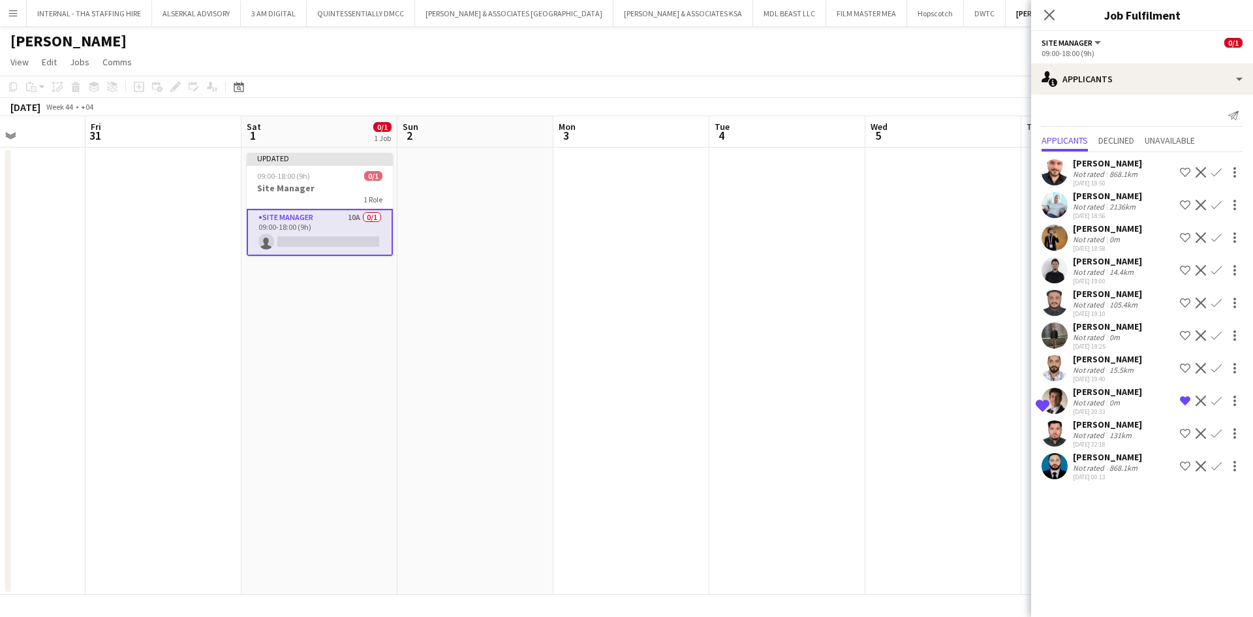
click at [835, 194] on div "[PERSON_NAME]" at bounding box center [1107, 196] width 69 height 12
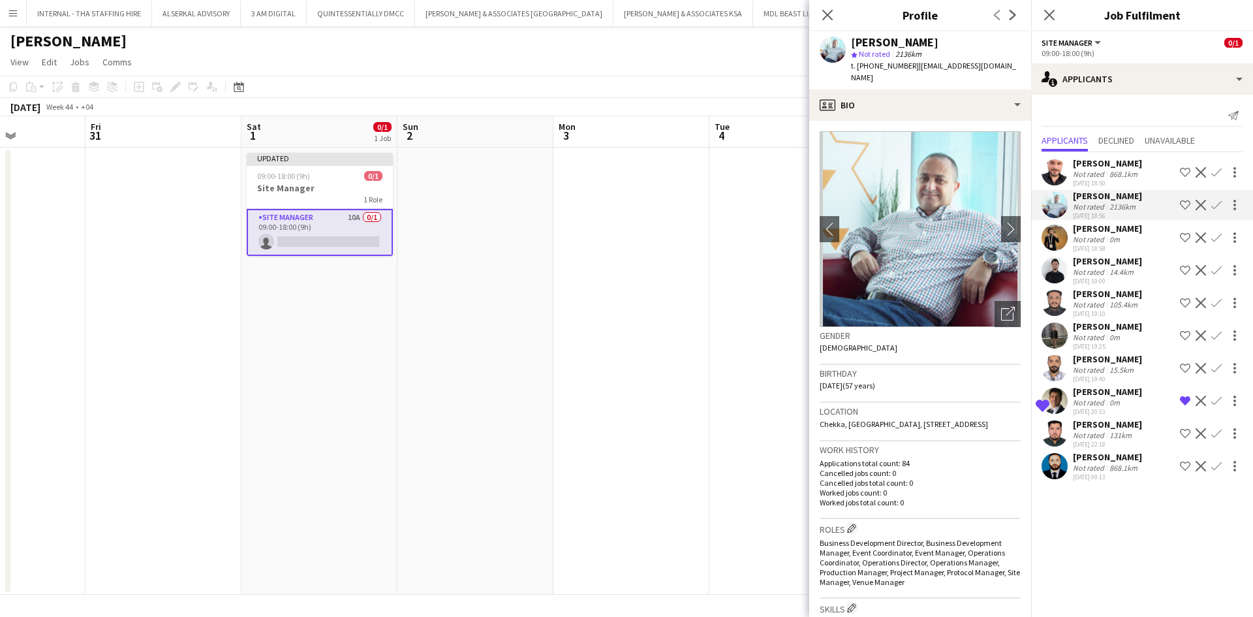
scroll to position [89, 0]
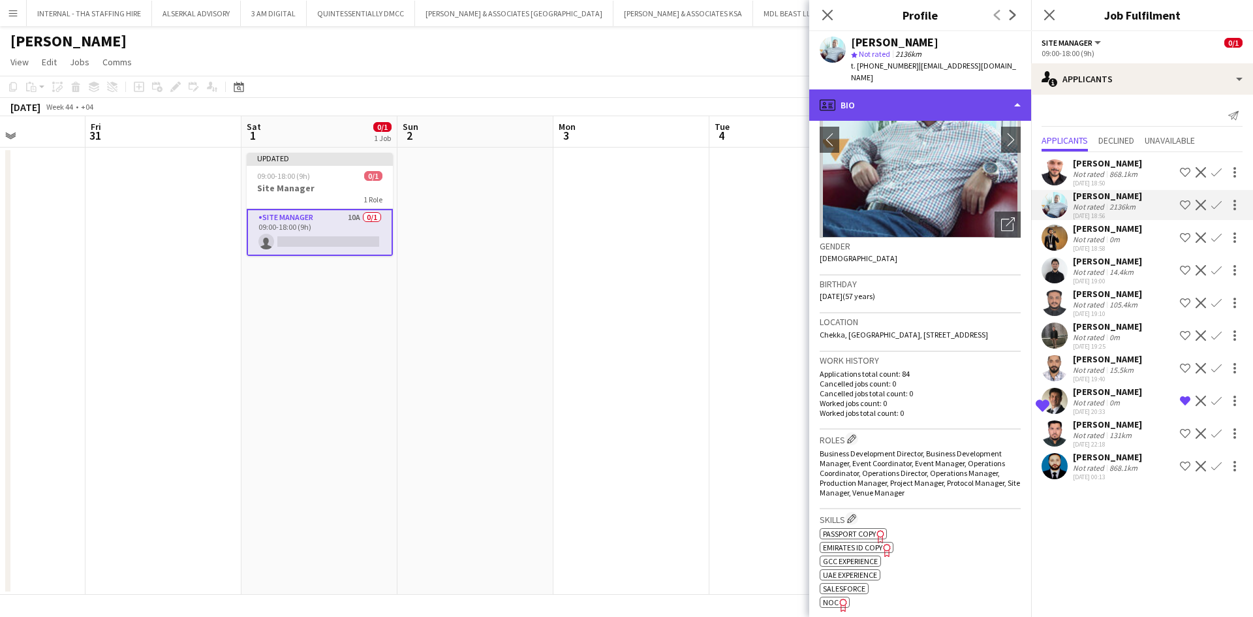
click at [835, 89] on div "profile Bio" at bounding box center [920, 104] width 222 height 31
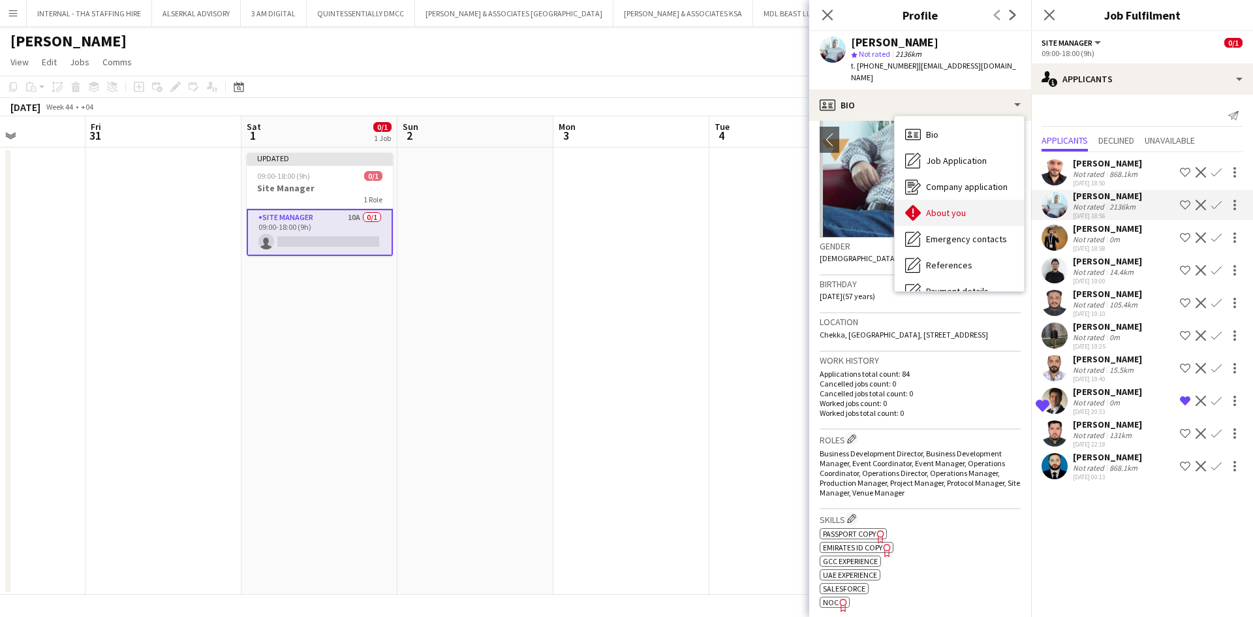
click at [835, 207] on span "About you" at bounding box center [946, 213] width 40 height 12
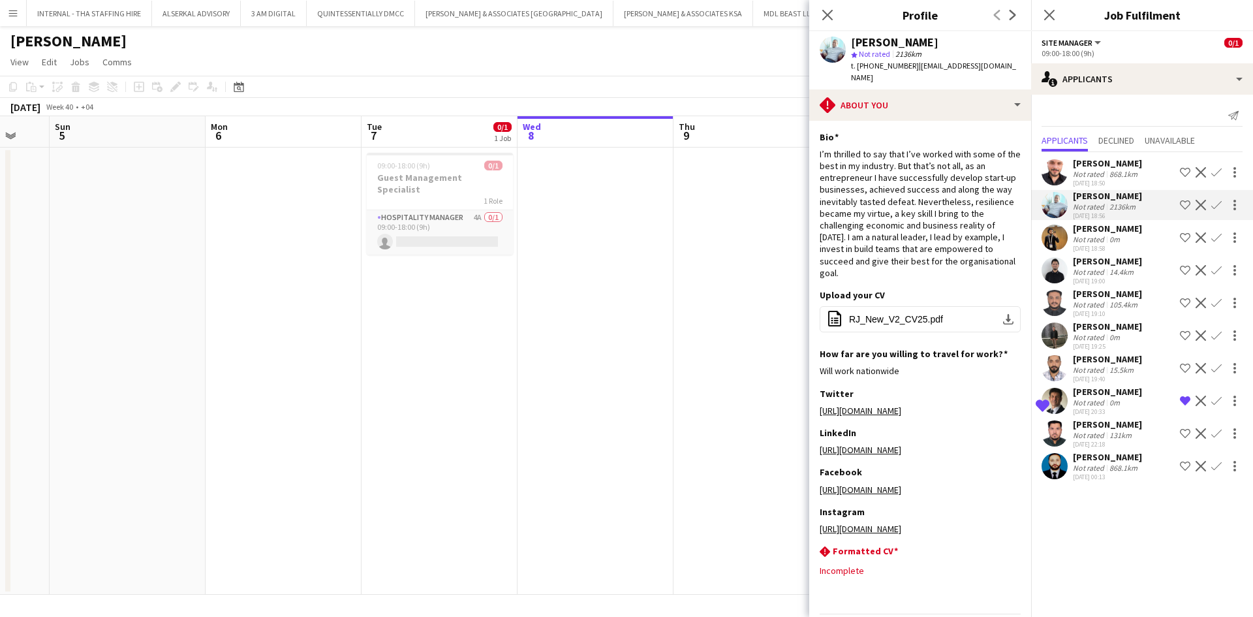
scroll to position [0, 262]
click at [818, 17] on div "Close pop-in" at bounding box center [827, 15] width 37 height 30
click at [830, 14] on icon "Close pop-in" at bounding box center [827, 14] width 12 height 12
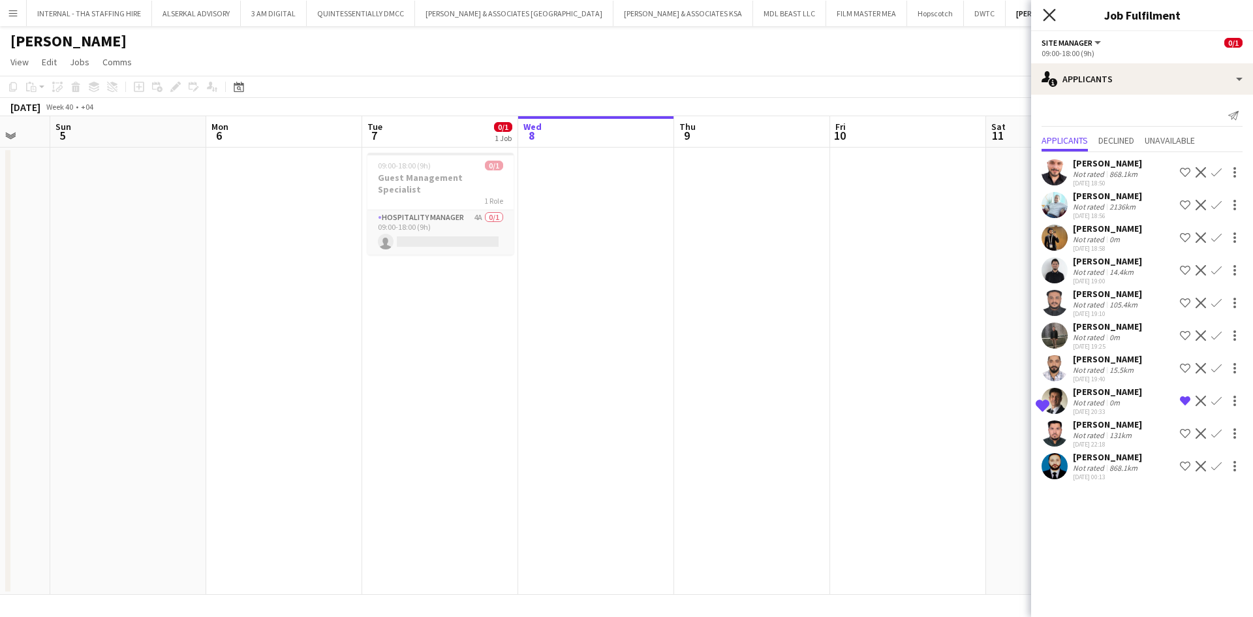
click at [835, 18] on icon "Close pop-in" at bounding box center [1049, 14] width 12 height 12
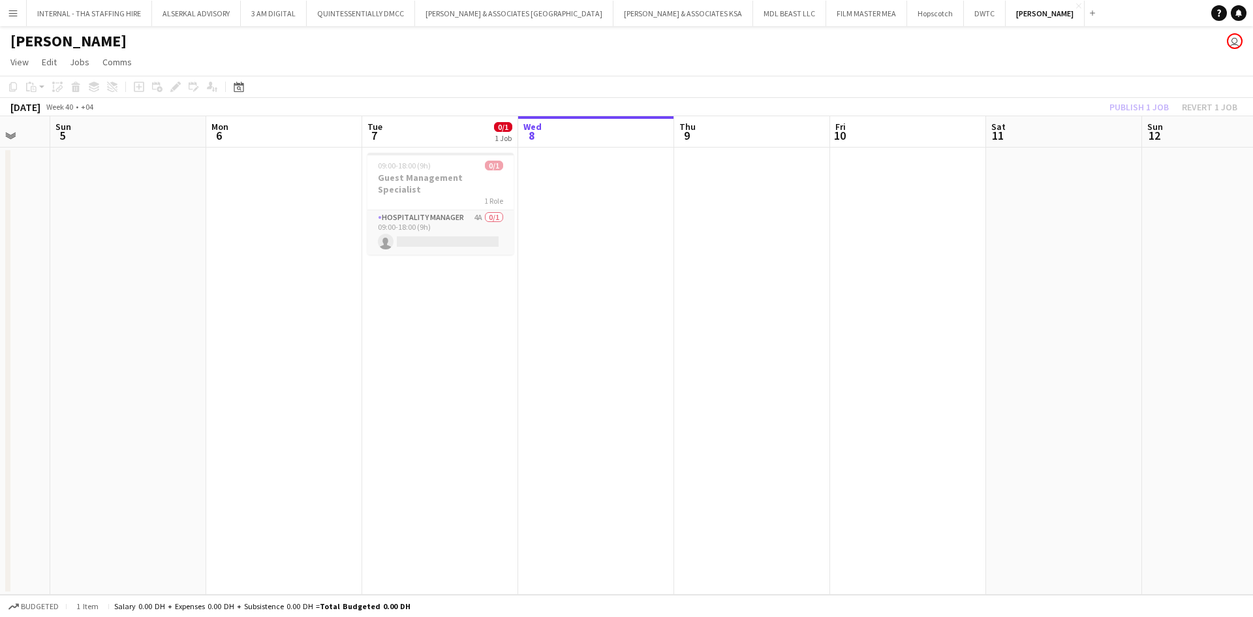
click at [13, 10] on app-icon "Menu" at bounding box center [13, 13] width 10 height 10
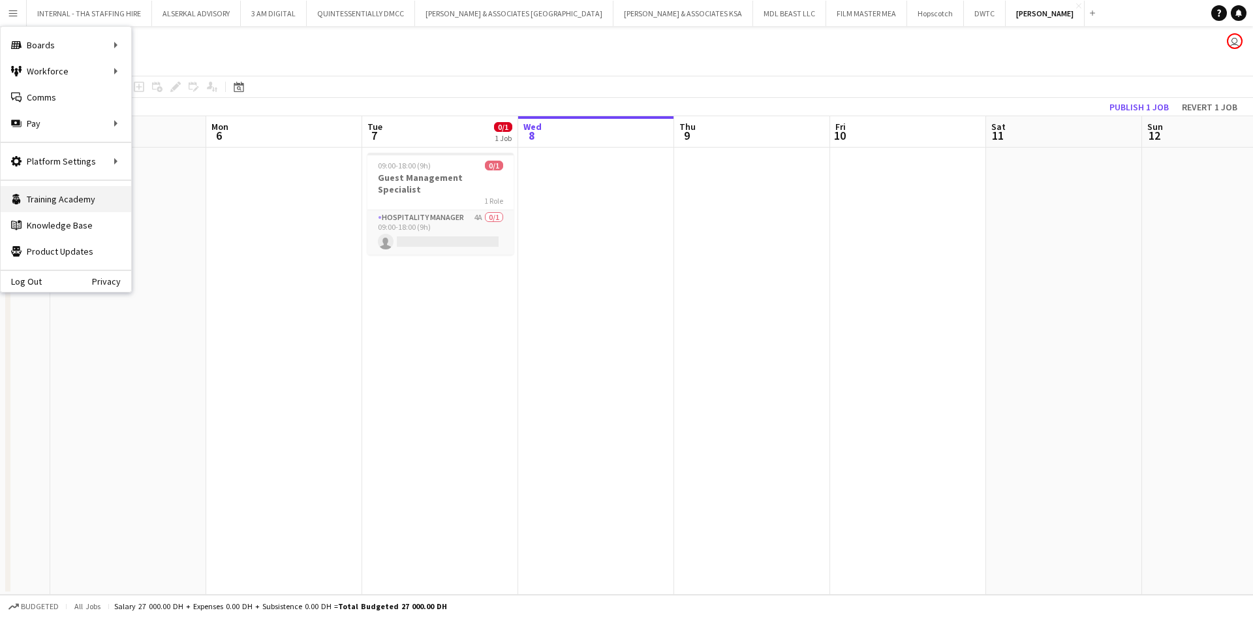
click at [44, 202] on link "Training Academy Training Academy" at bounding box center [66, 199] width 131 height 26
click at [448, 222] on app-card-role "Hospitality Manager 4A 0/1 09:00-18:00 (9h) single-neutral-actions" at bounding box center [440, 232] width 146 height 44
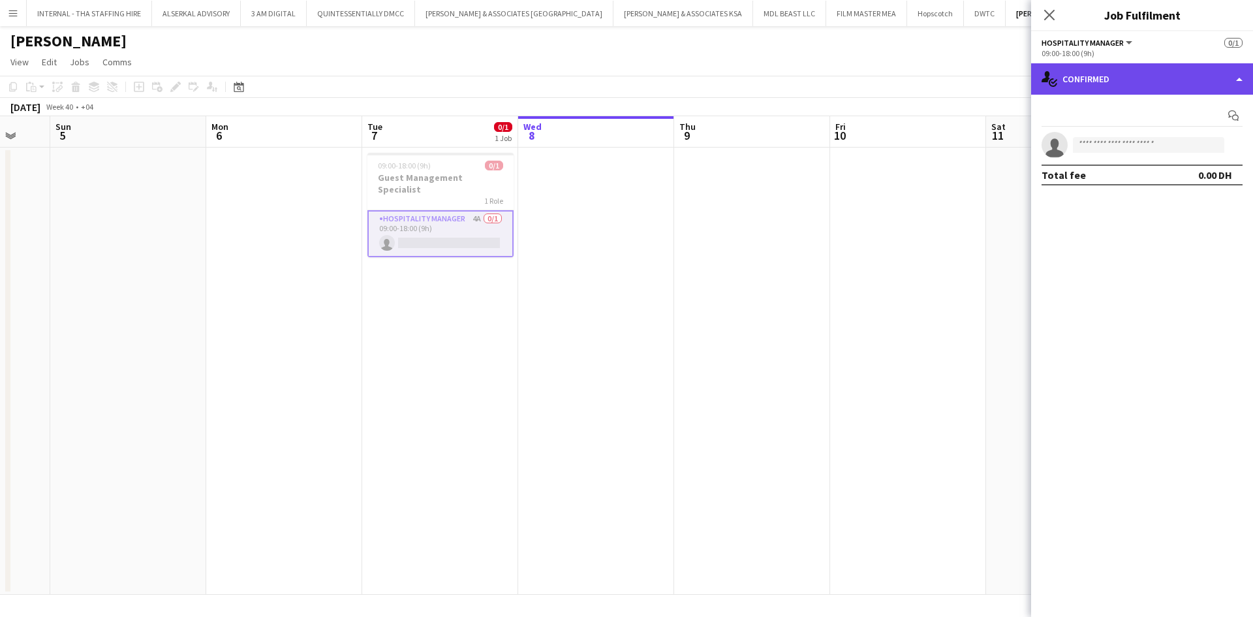
click at [835, 86] on div "single-neutral-actions-check-2 Confirmed" at bounding box center [1142, 78] width 222 height 31
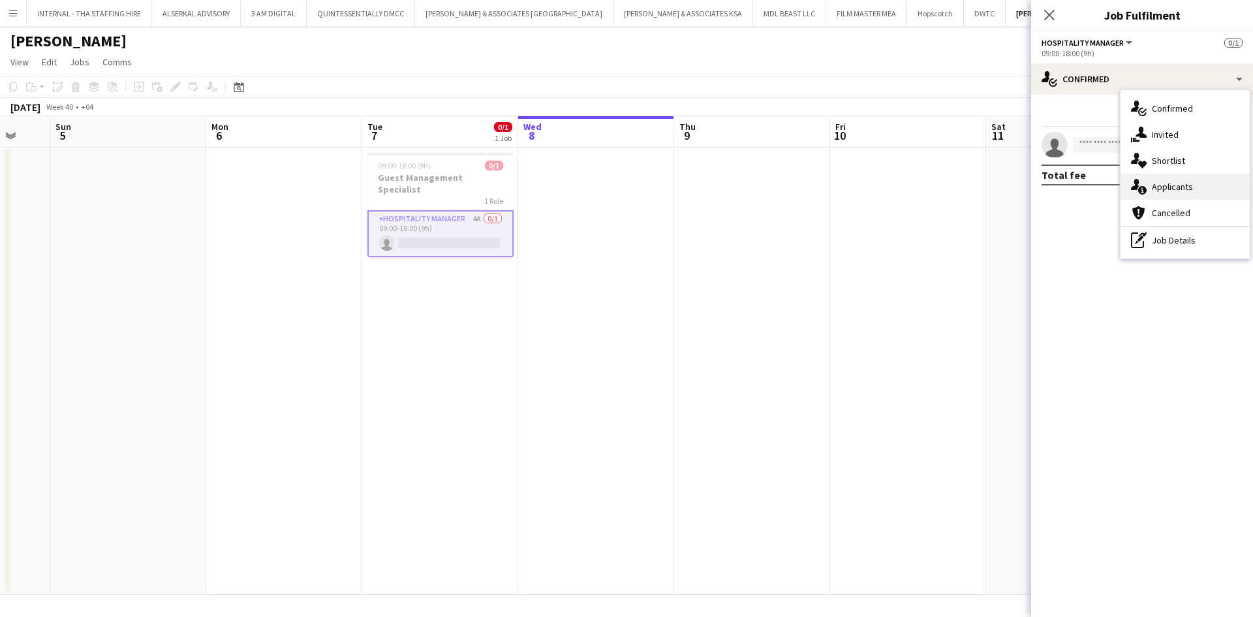
click at [835, 181] on span "Applicants" at bounding box center [1172, 187] width 41 height 12
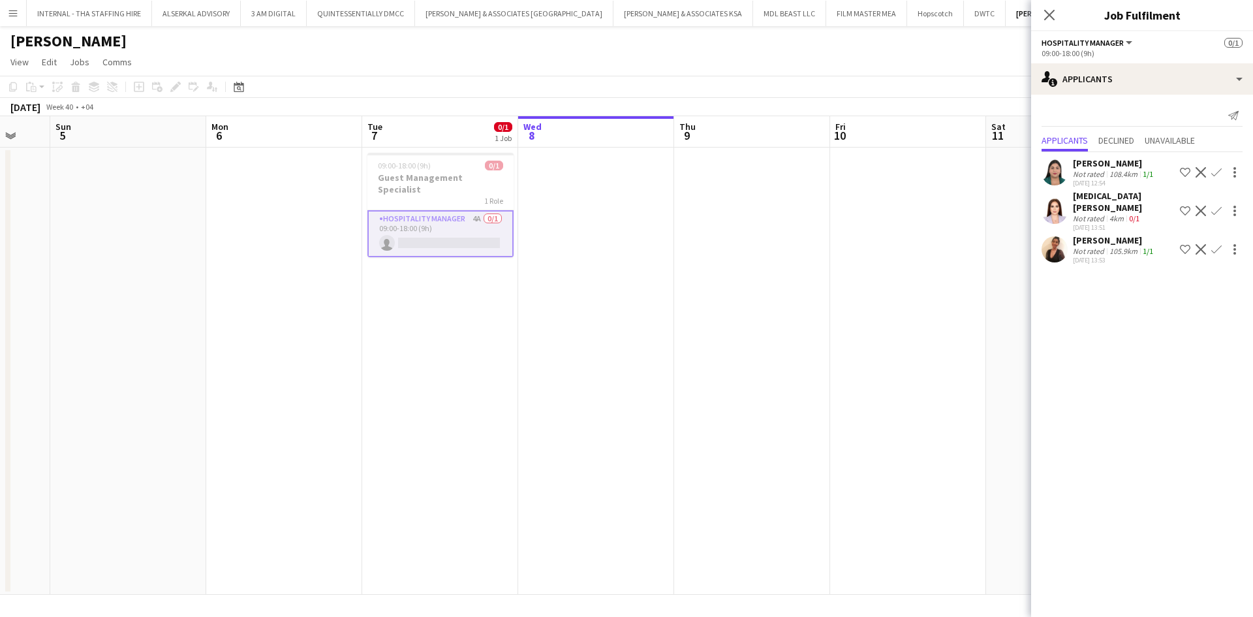
click at [437, 210] on app-card-role "Hospitality Manager 4A 0/1 09:00-18:00 (9h) single-neutral-actions" at bounding box center [440, 233] width 146 height 47
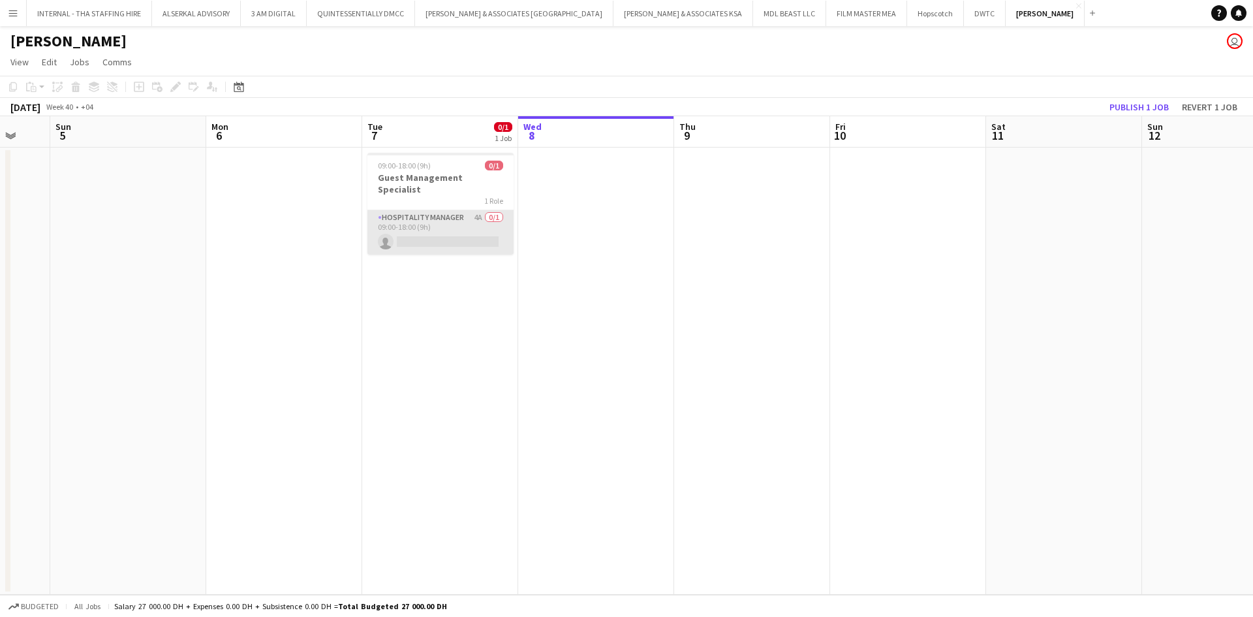
click at [437, 210] on app-card-role "Hospitality Manager 4A 0/1 09:00-18:00 (9h) single-neutral-actions" at bounding box center [440, 232] width 146 height 44
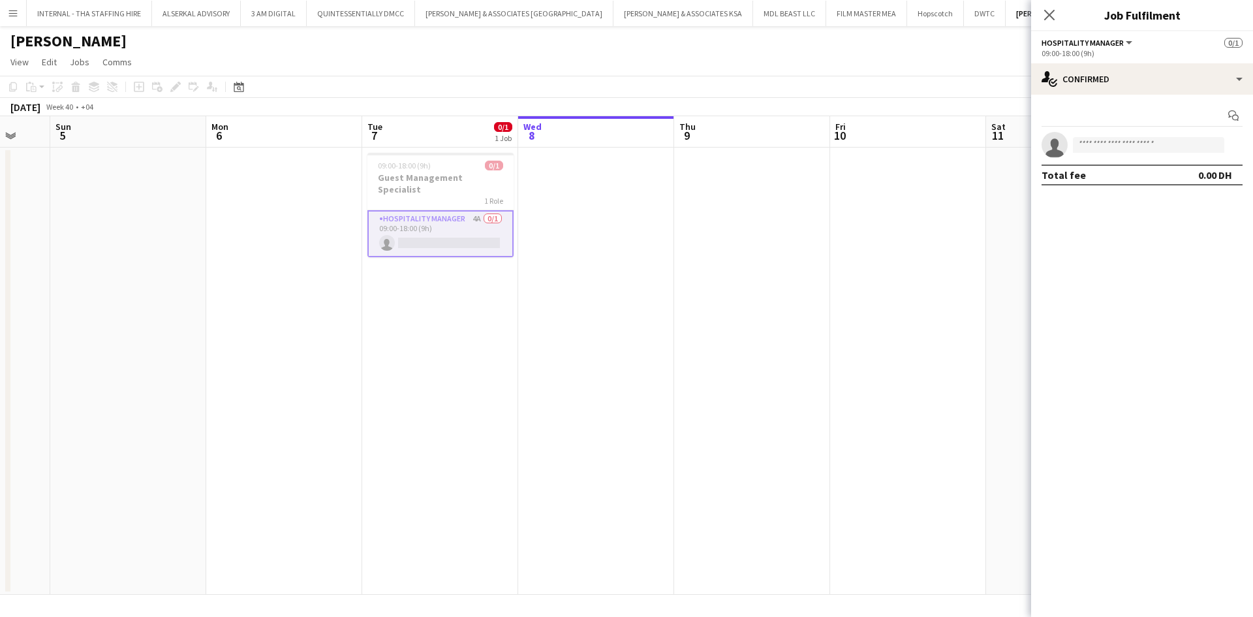
click at [433, 216] on app-card-role "Hospitality Manager 4A 0/1 09:00-18:00 (9h) single-neutral-actions" at bounding box center [440, 233] width 146 height 47
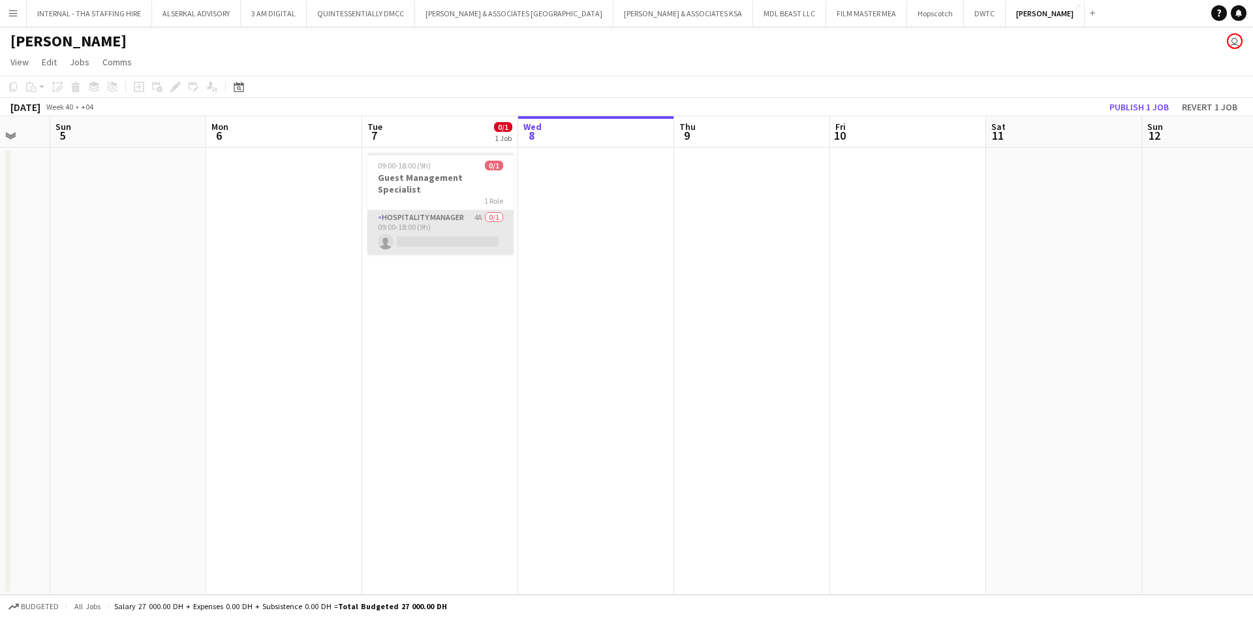
click at [433, 216] on app-card-role "Hospitality Manager 4A 0/1 09:00-18:00 (9h) single-neutral-actions" at bounding box center [440, 232] width 146 height 44
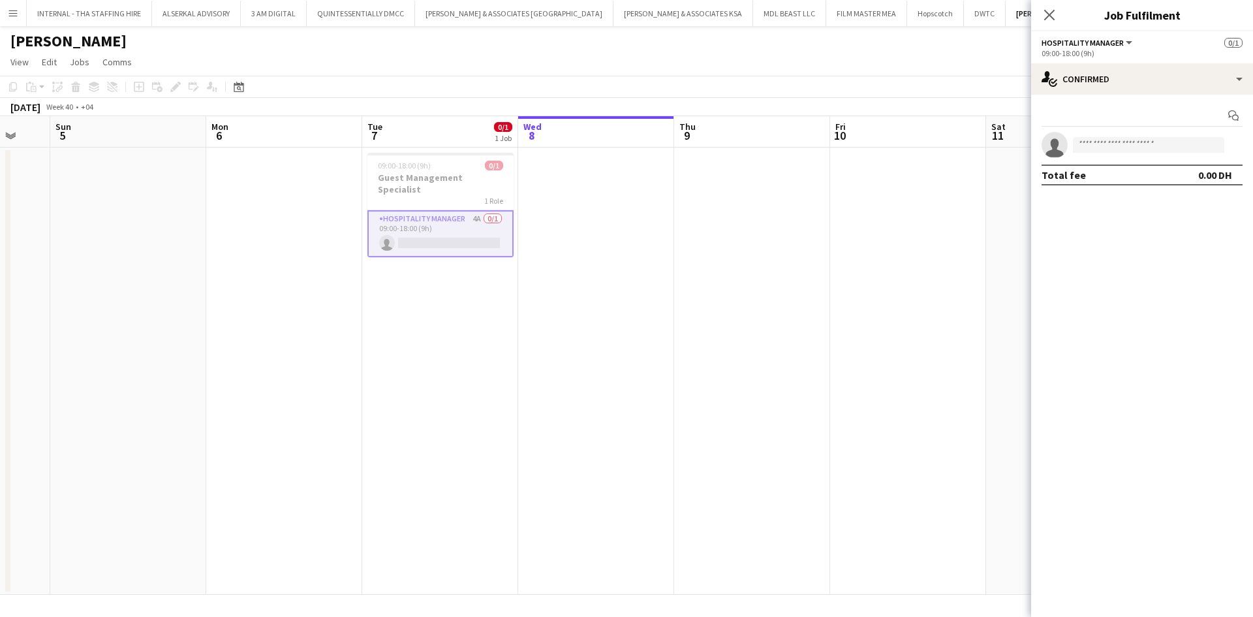
click at [433, 216] on app-card-role "Hospitality Manager 4A 0/1 09:00-18:00 (9h) single-neutral-actions" at bounding box center [440, 233] width 146 height 47
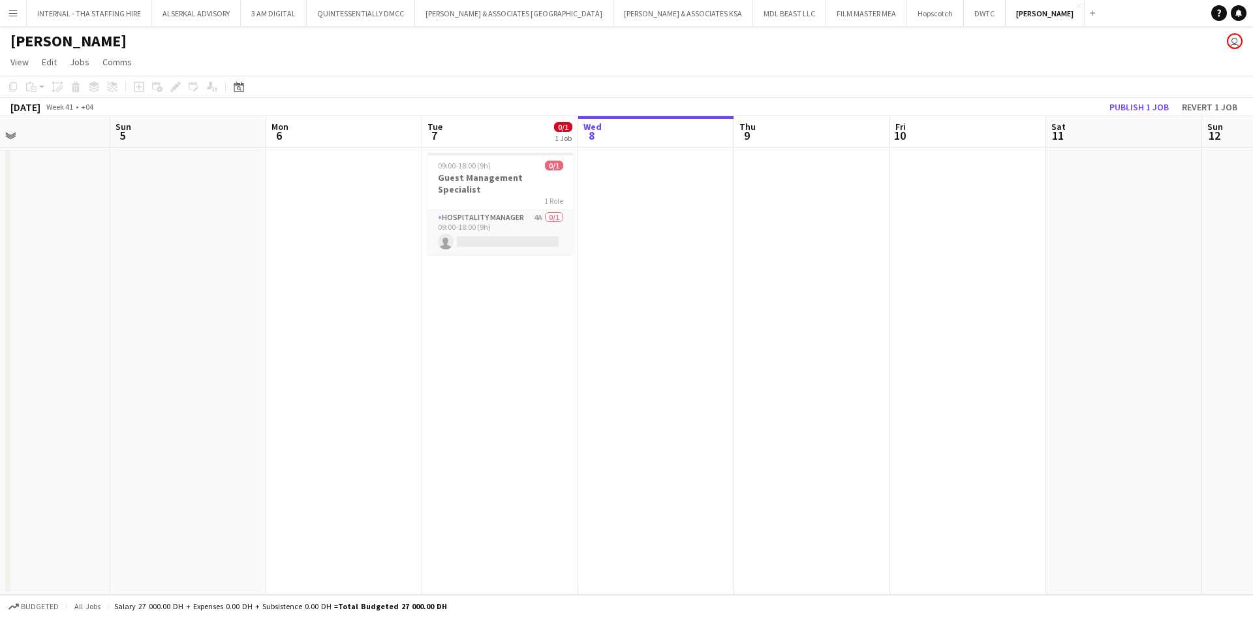
scroll to position [0, 341]
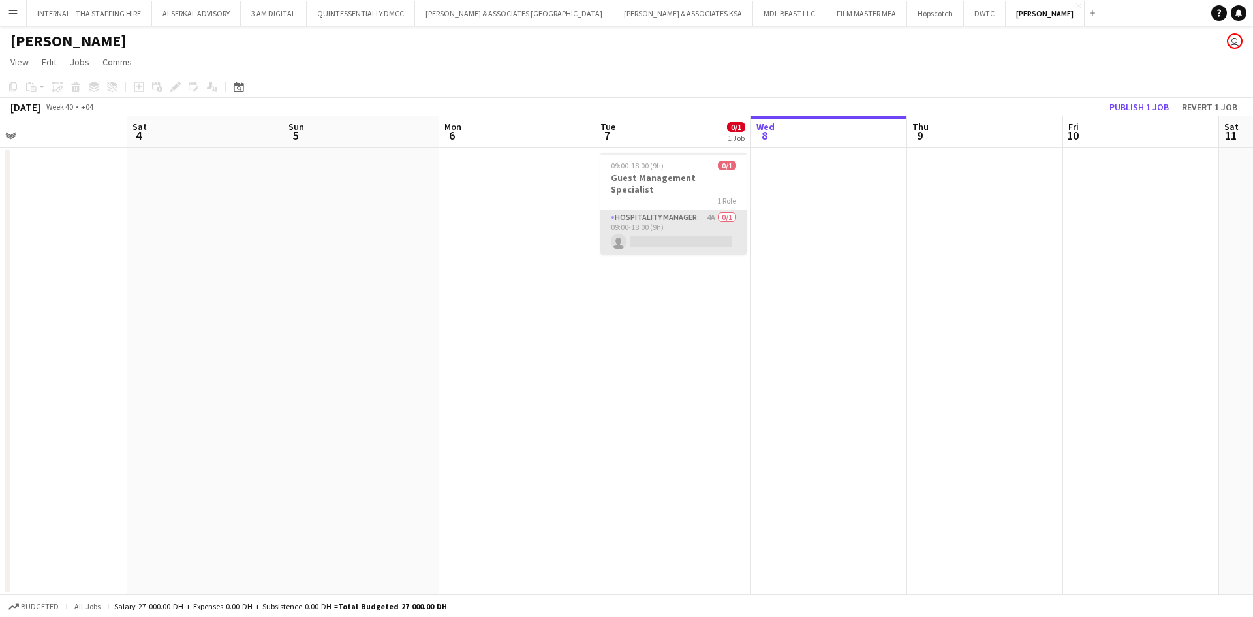
click at [690, 229] on app-card-role "Hospitality Manager 4A 0/1 09:00-18:00 (9h) single-neutral-actions" at bounding box center [673, 232] width 146 height 44
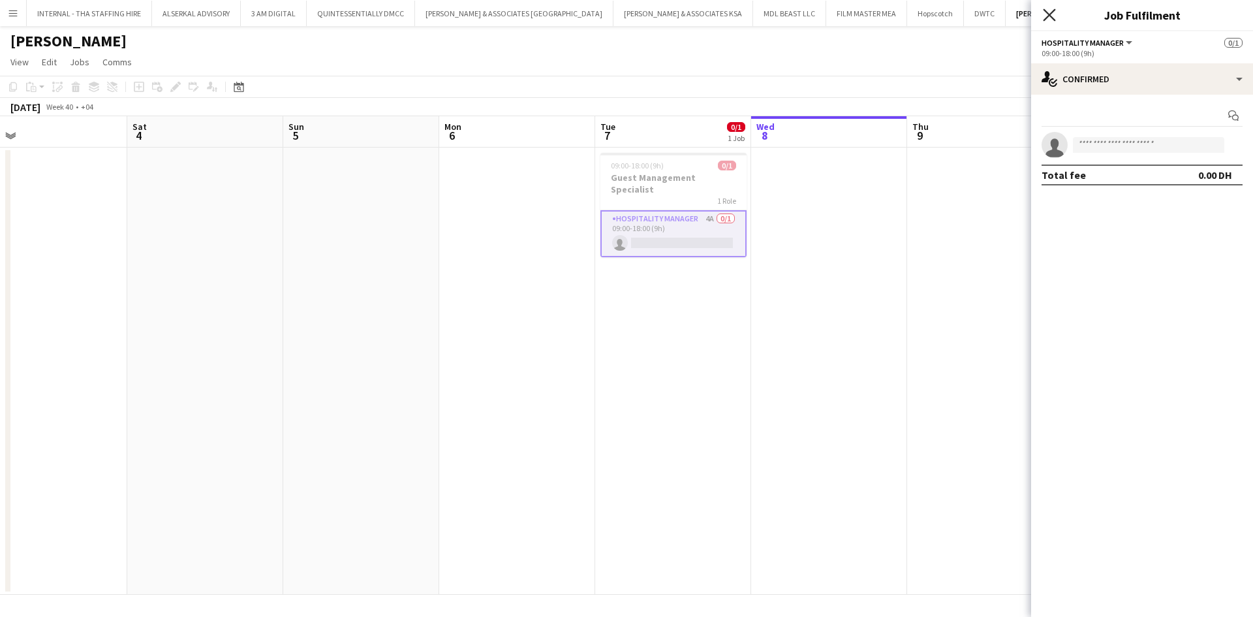
click at [835, 16] on icon "Close pop-in" at bounding box center [1049, 14] width 12 height 12
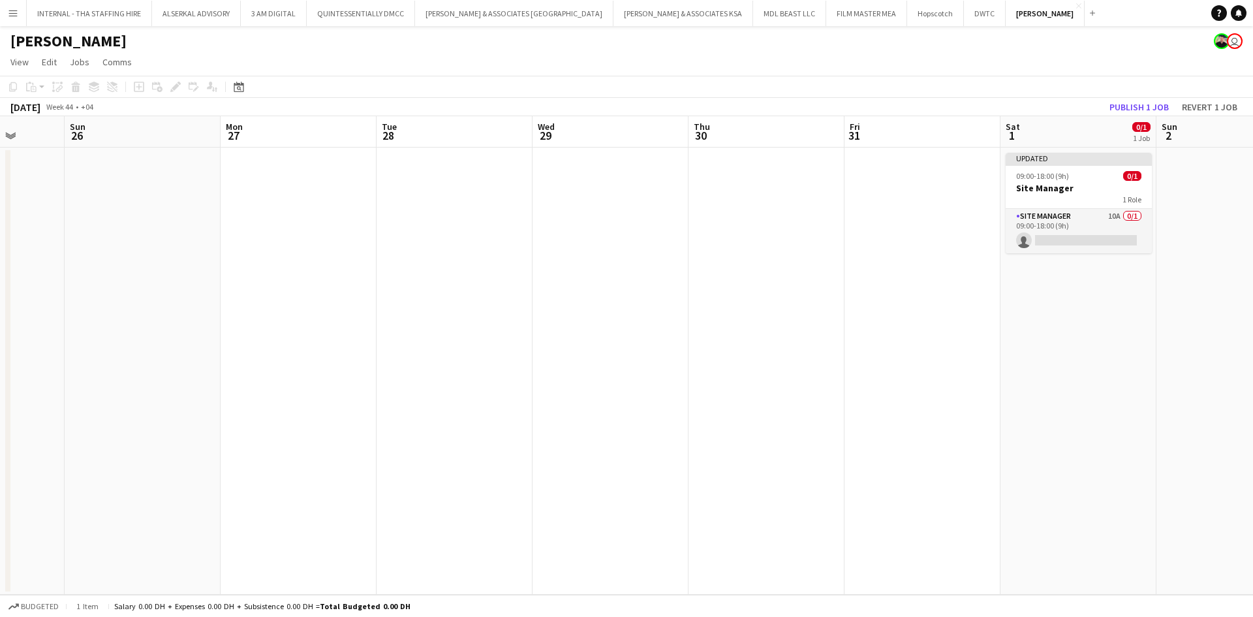
scroll to position [0, 404]
click at [835, 214] on app-card-role "Site Manager 10A 0/1 09:00-18:00 (9h) single-neutral-actions" at bounding box center [1078, 231] width 146 height 44
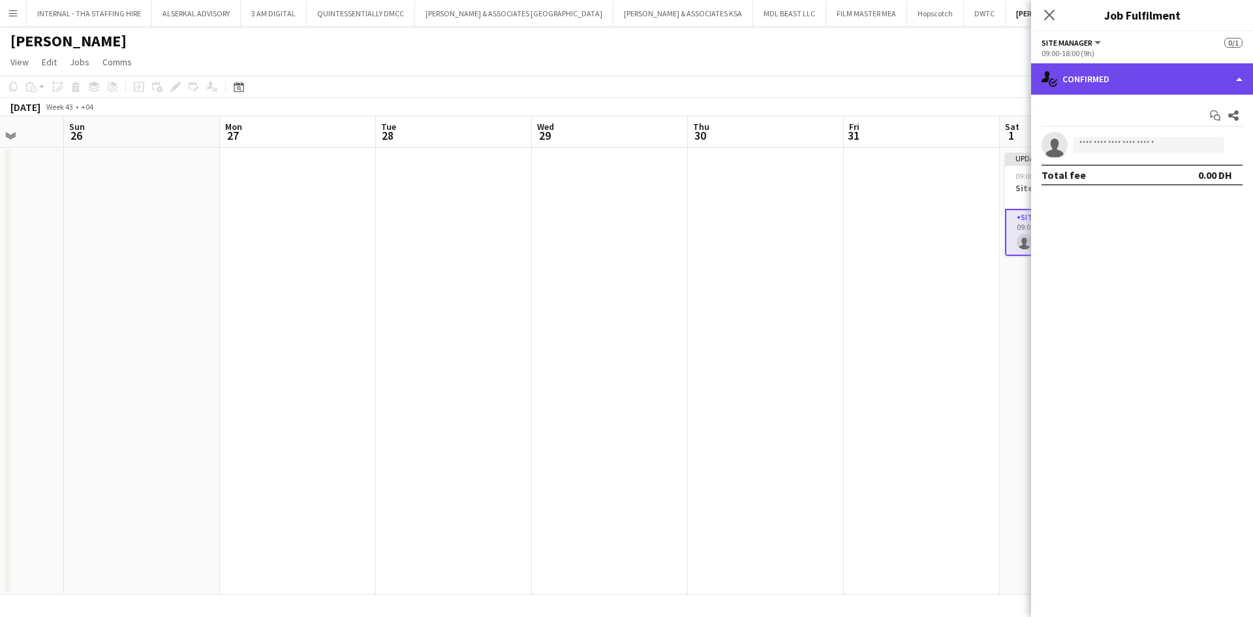
click at [835, 79] on div "single-neutral-actions-check-2 Confirmed" at bounding box center [1142, 78] width 222 height 31
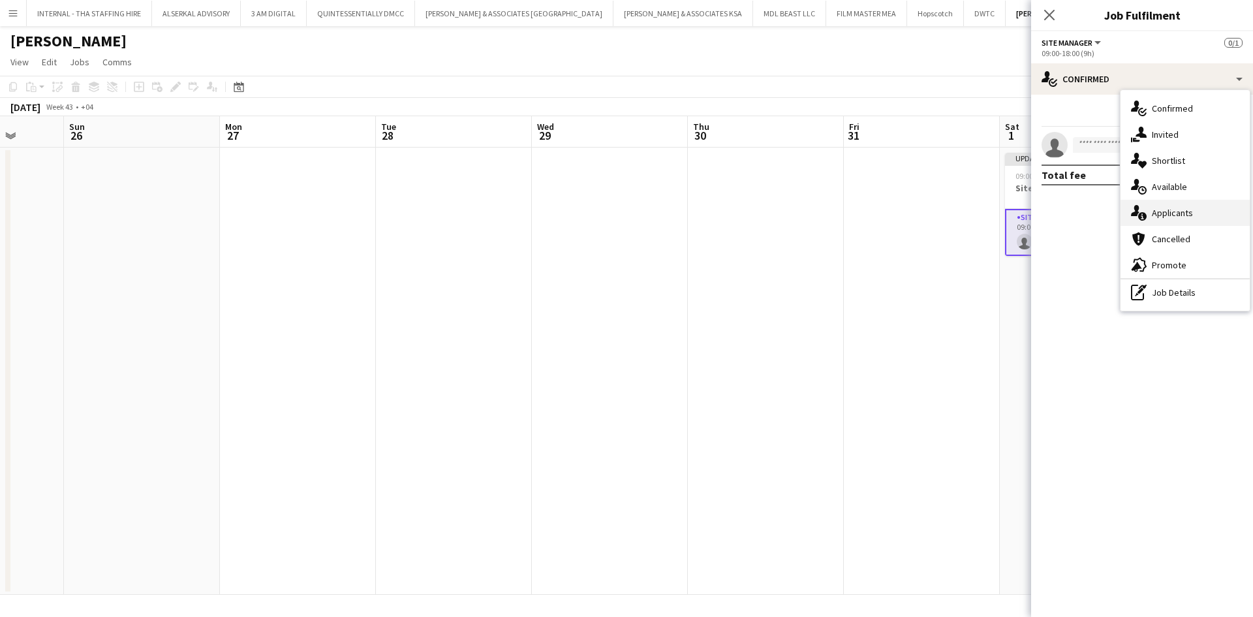
click at [835, 210] on span "Applicants" at bounding box center [1172, 213] width 41 height 12
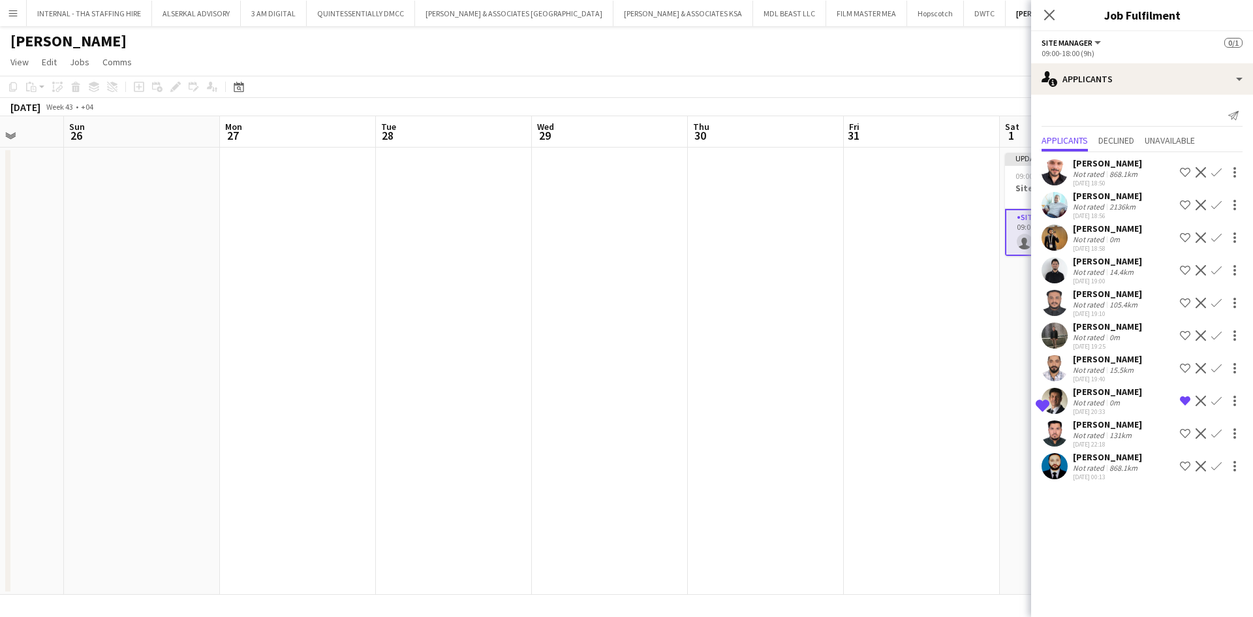
click at [835, 166] on div "[PERSON_NAME]" at bounding box center [1107, 163] width 69 height 12
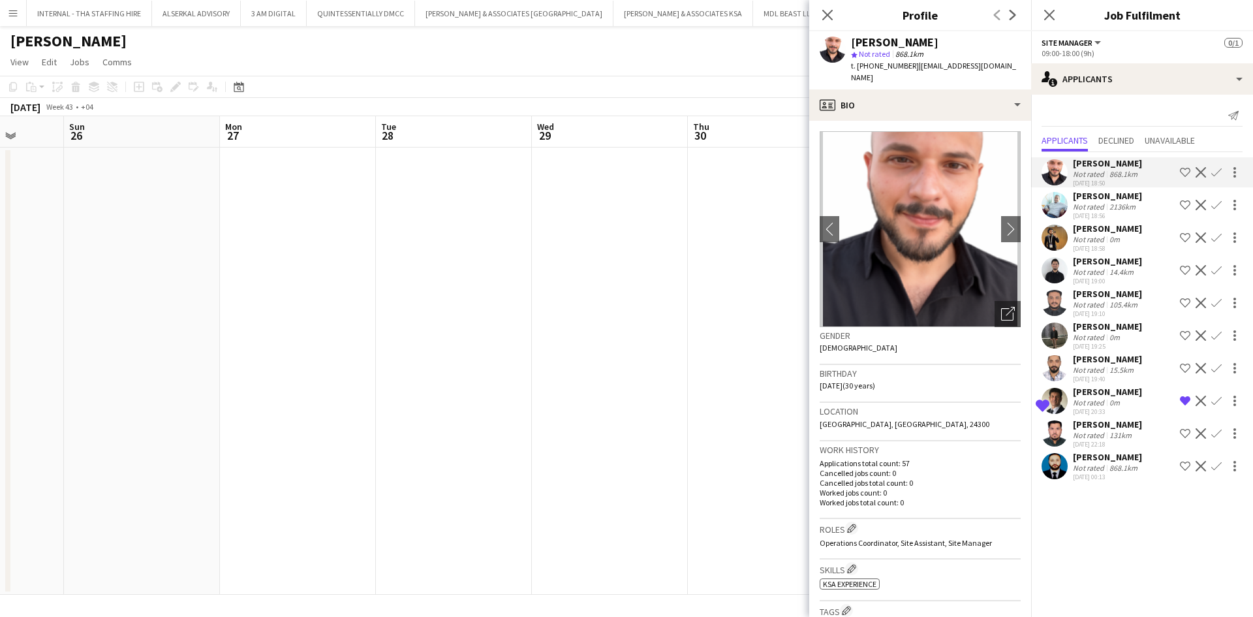
click at [835, 170] on app-icon "Shortlist crew" at bounding box center [1185, 172] width 10 height 10
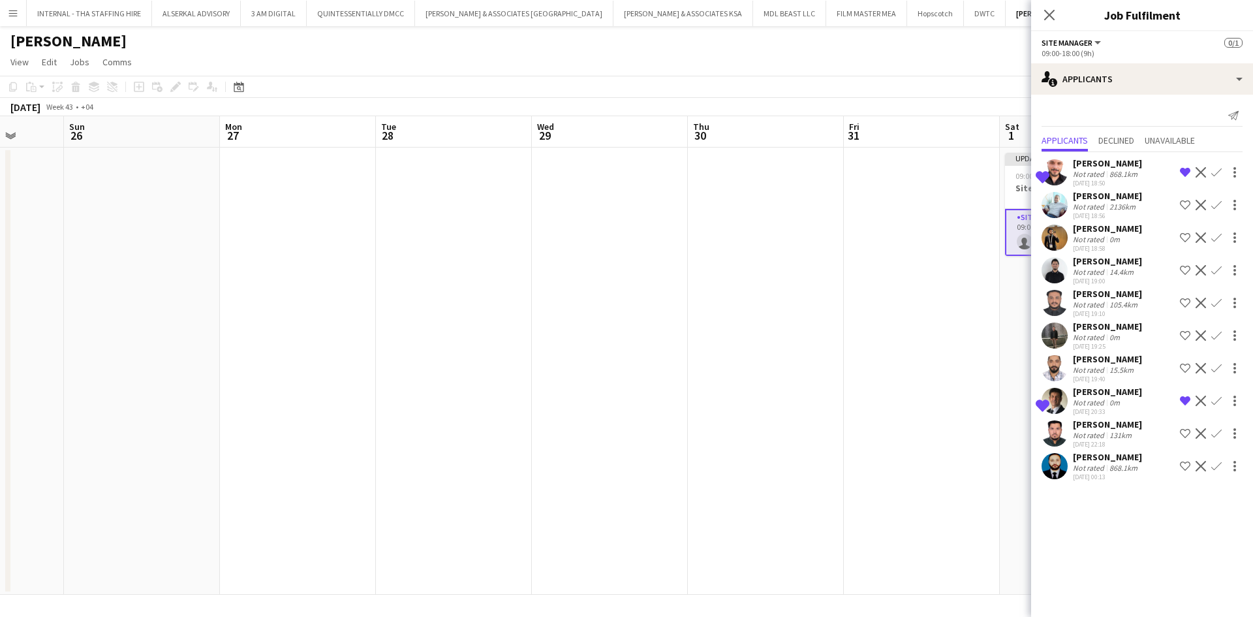
click at [835, 300] on div "[PERSON_NAME]" at bounding box center [1107, 294] width 69 height 12
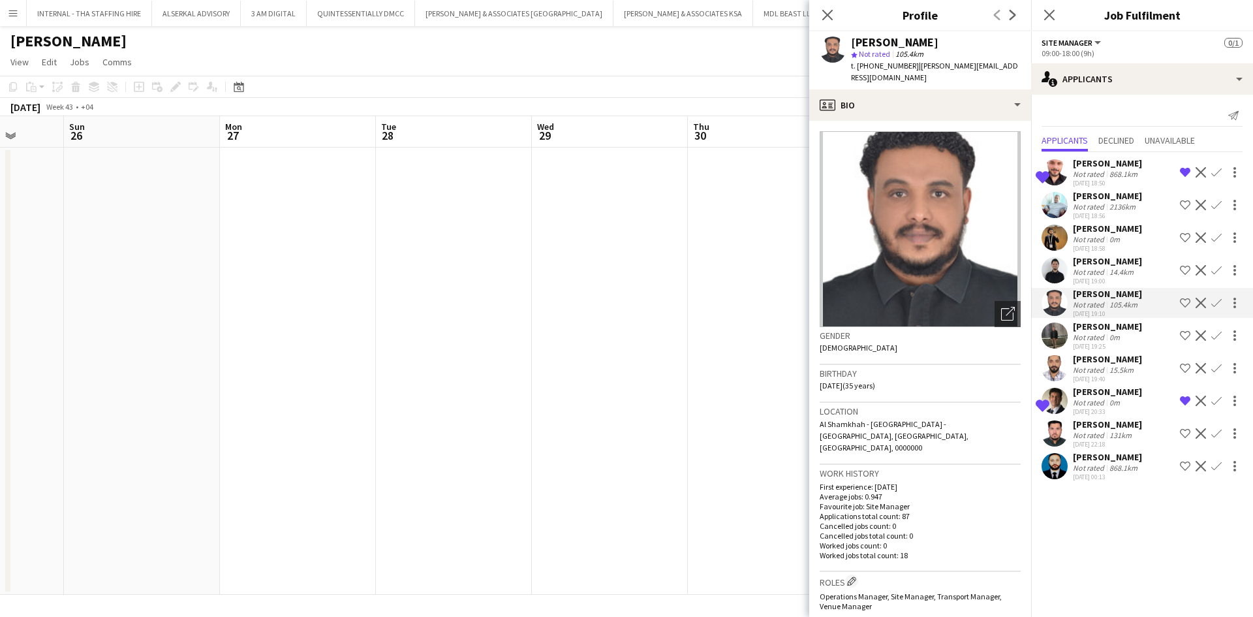
click at [835, 308] on app-icon "Shortlist crew" at bounding box center [1185, 303] width 10 height 10
